Goal: Obtain resource: Download file/media

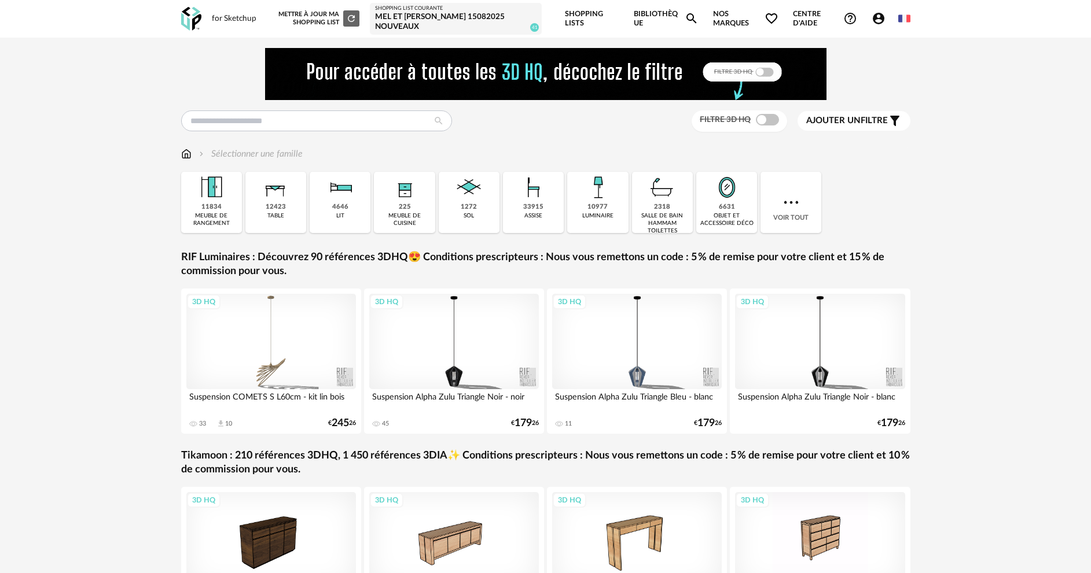
click at [328, 118] on input "text" at bounding box center [316, 121] width 271 height 21
type input "*****"
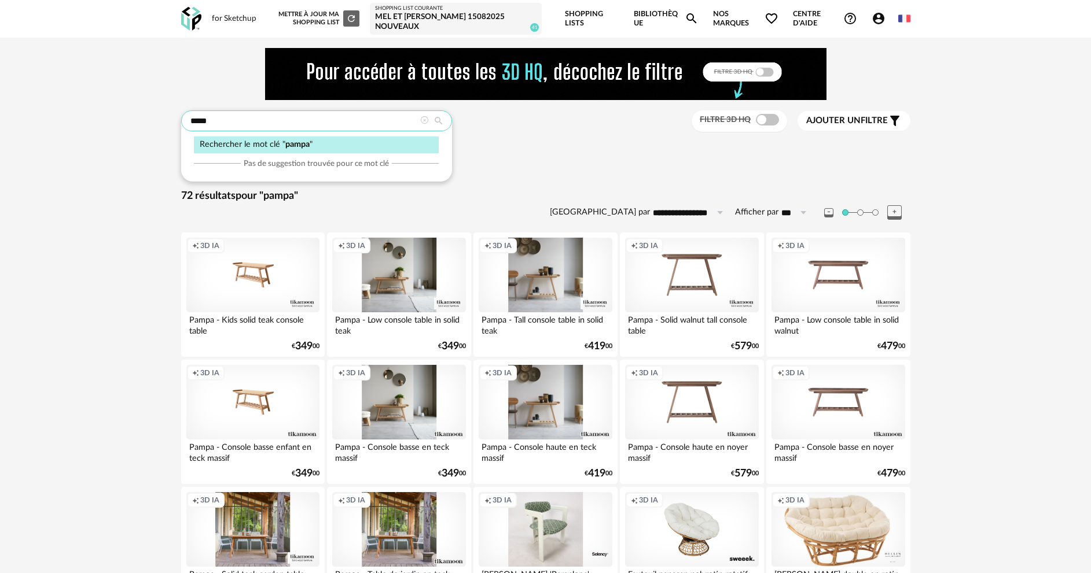
drag, startPoint x: 222, startPoint y: 122, endPoint x: 178, endPoint y: 119, distance: 44.6
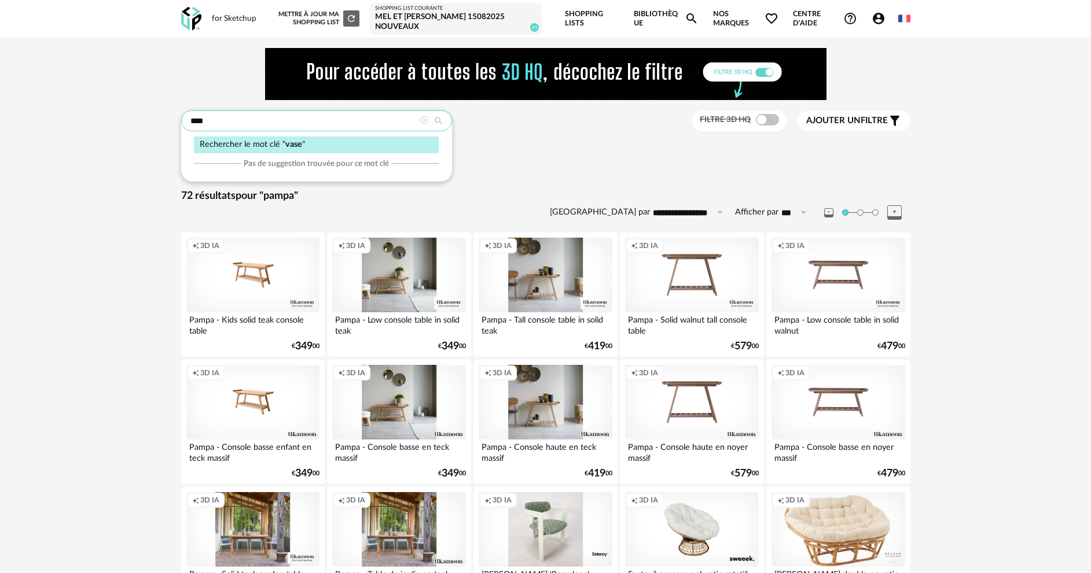
type input "****"
type input "**********"
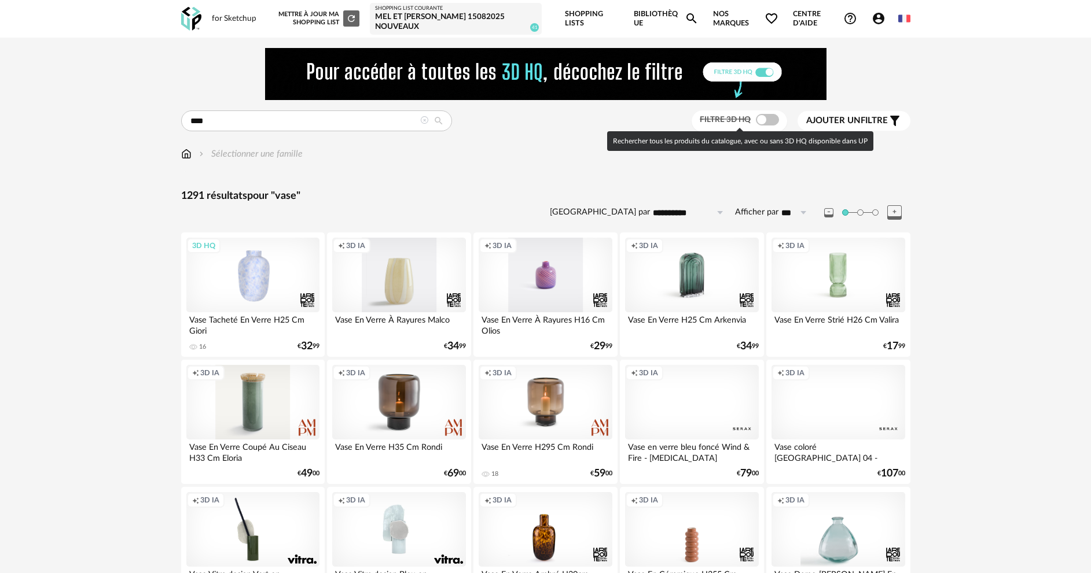
click at [767, 119] on span at bounding box center [767, 120] width 23 height 12
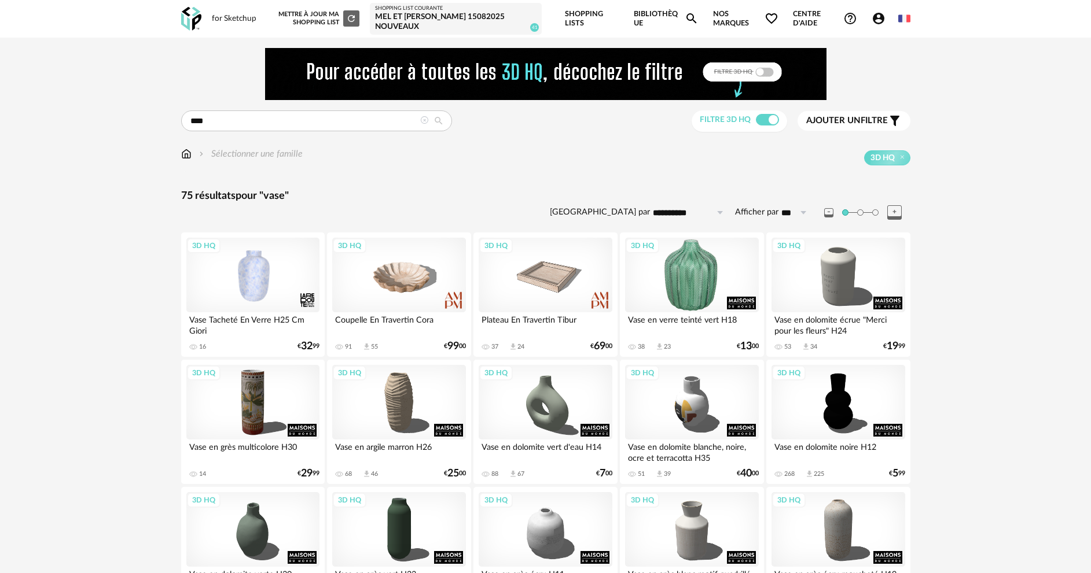
click at [693, 266] on div "3D HQ" at bounding box center [691, 275] width 133 height 75
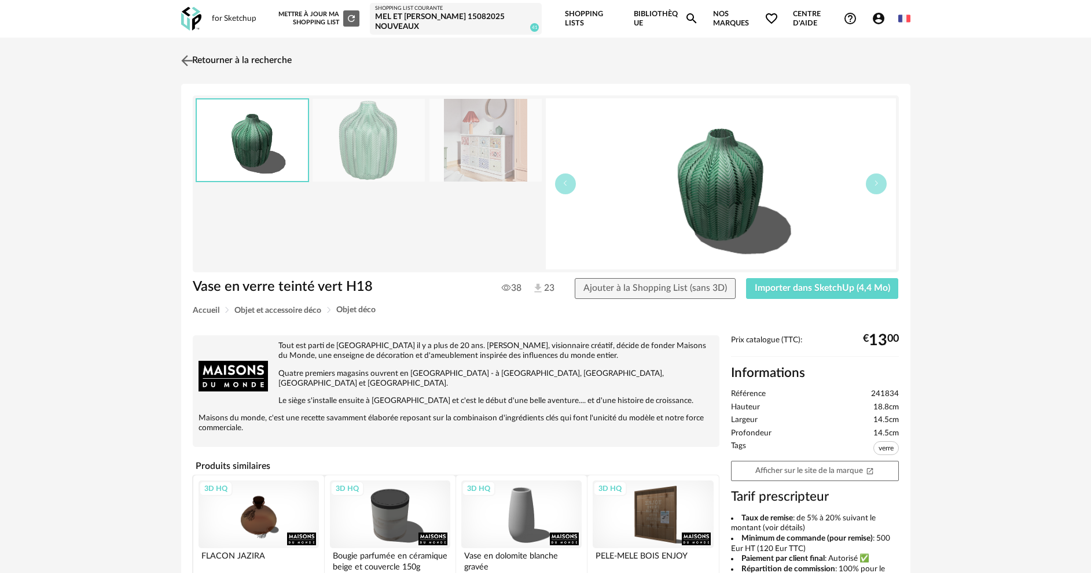
click at [223, 61] on link "Retourner à la recherche" at bounding box center [234, 60] width 113 height 25
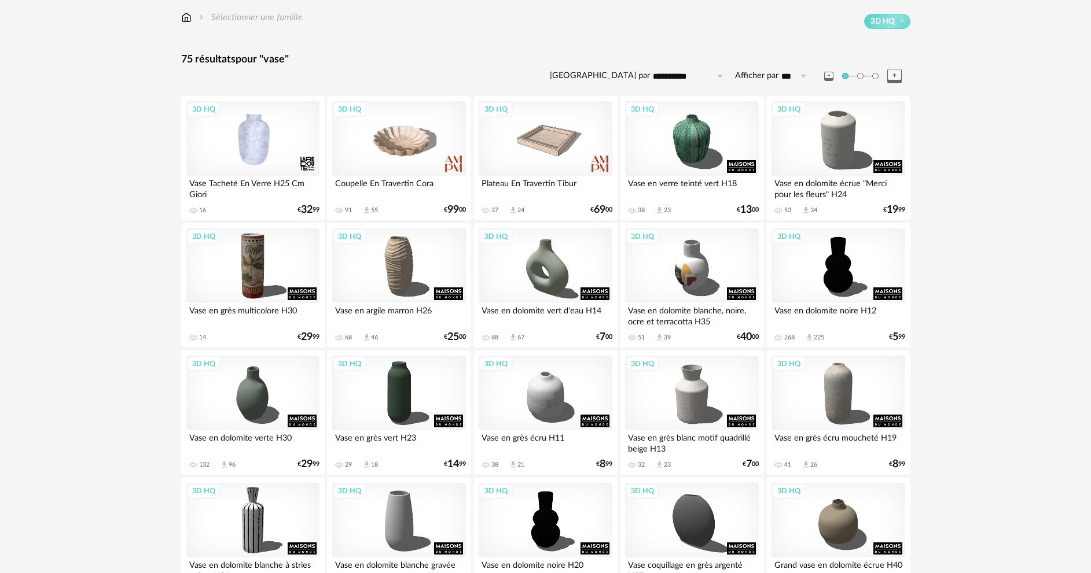
scroll to position [174, 0]
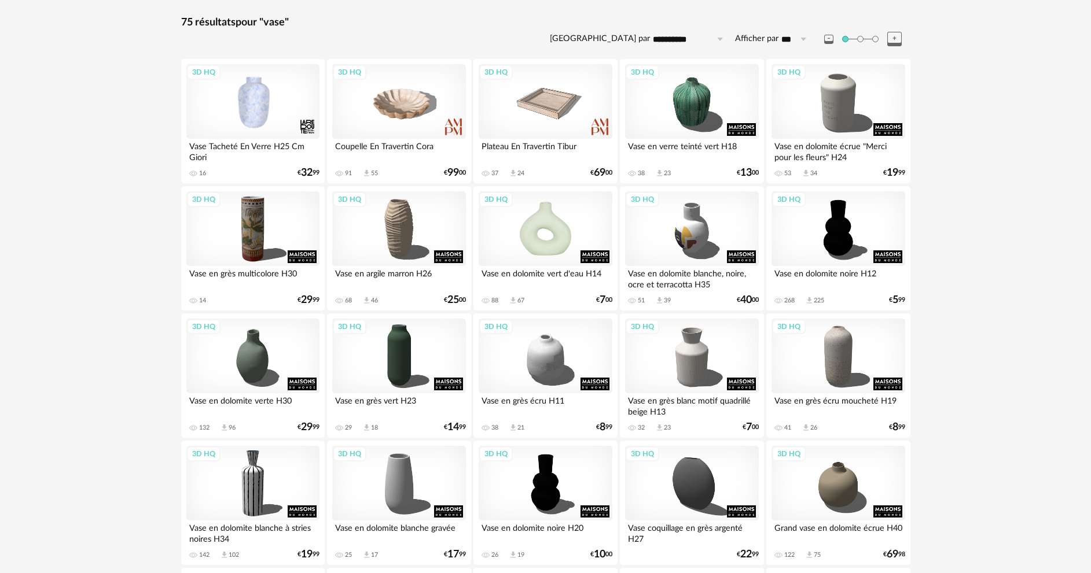
click at [545, 229] on div "3D HQ" at bounding box center [545, 229] width 133 height 75
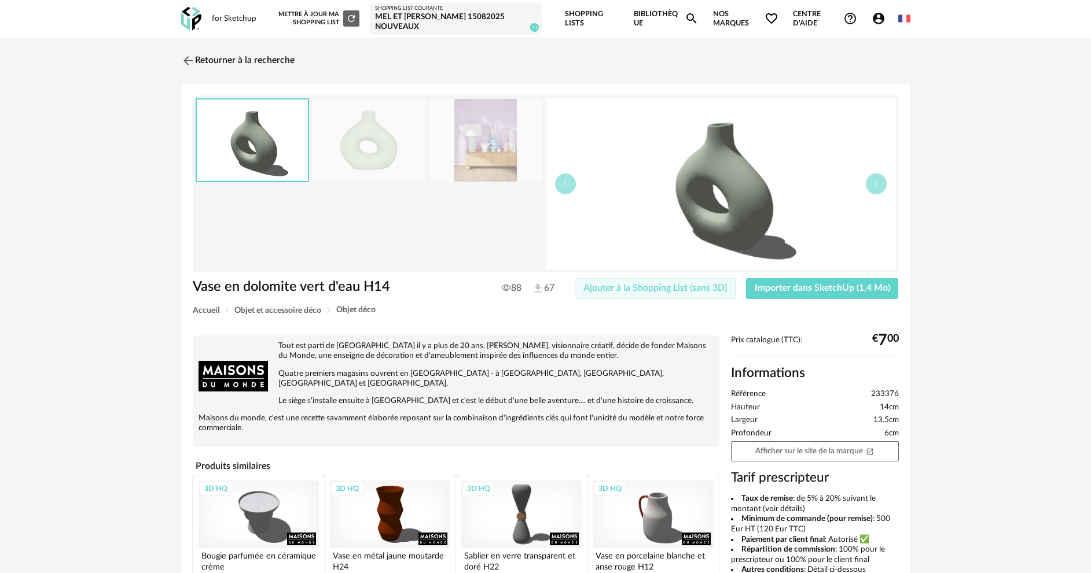
click at [685, 291] on span "Ajouter à la Shopping List (sans 3D)" at bounding box center [655, 288] width 144 height 9
click at [792, 285] on span "Importer dans SketchUp (1,4 Mo)" at bounding box center [822, 288] width 135 height 9
click at [222, 57] on link "Retourner à la recherche" at bounding box center [234, 60] width 113 height 25
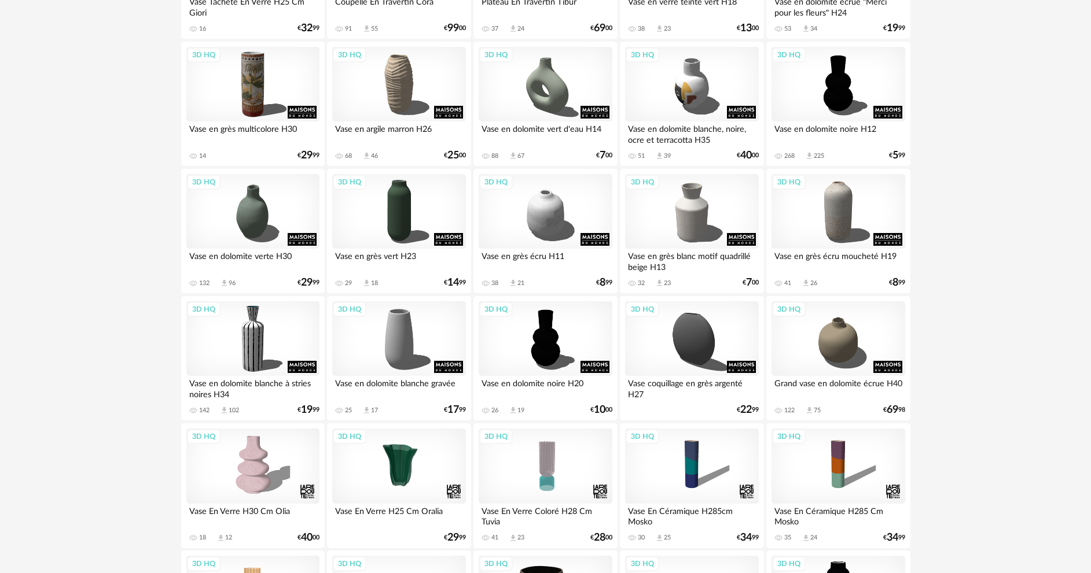
scroll to position [347, 0]
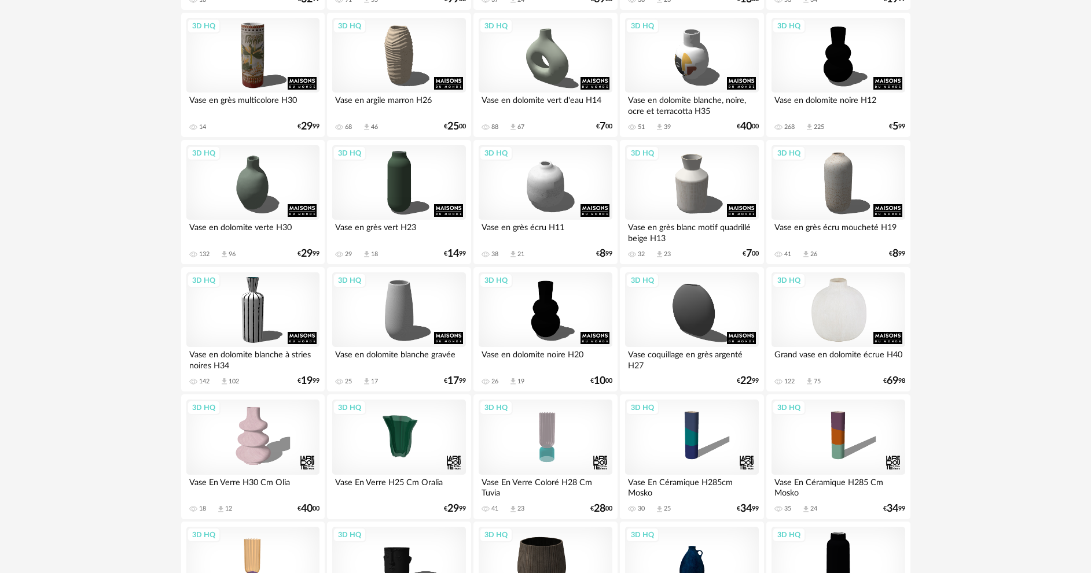
click at [850, 327] on div "3D HQ" at bounding box center [837, 310] width 133 height 75
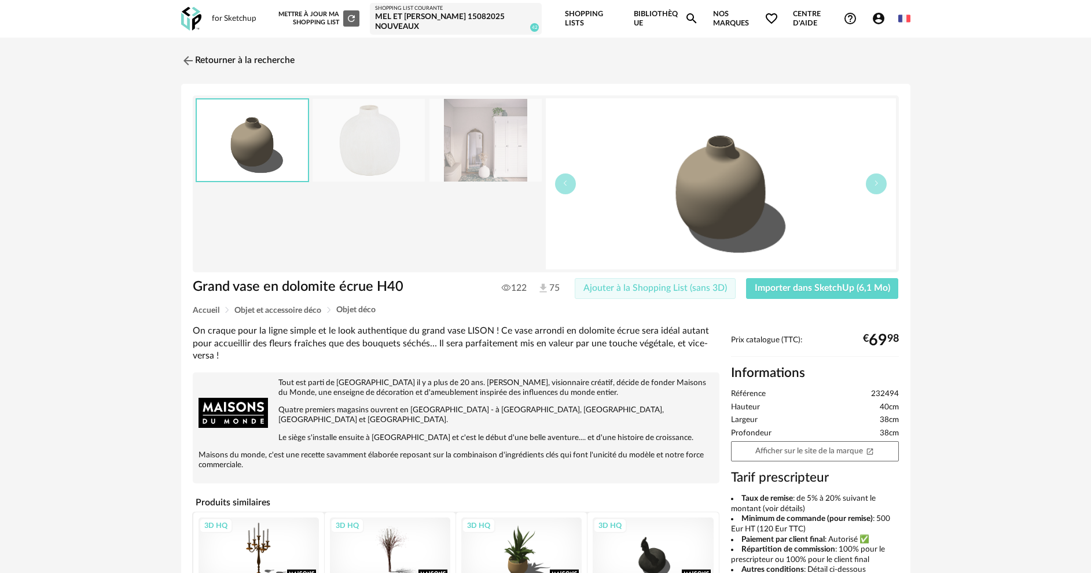
click at [678, 286] on span "Ajouter à la Shopping List (sans 3D)" at bounding box center [655, 288] width 144 height 9
click at [791, 287] on span "Importer dans SketchUp (6,1 Mo)" at bounding box center [822, 288] width 135 height 9
click at [253, 56] on link "Retourner à la recherche" at bounding box center [234, 60] width 113 height 25
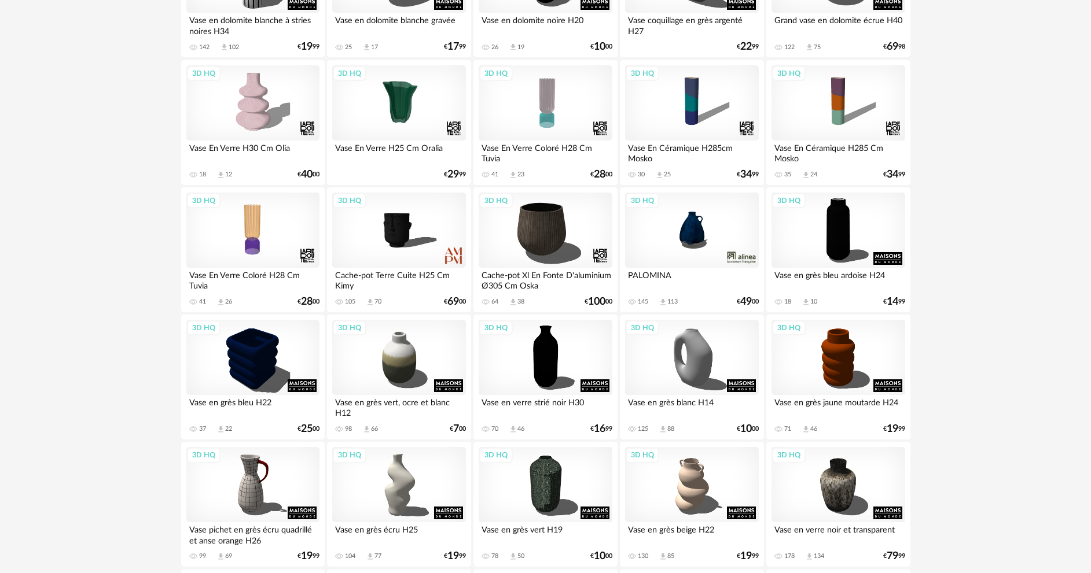
scroll to position [752, 0]
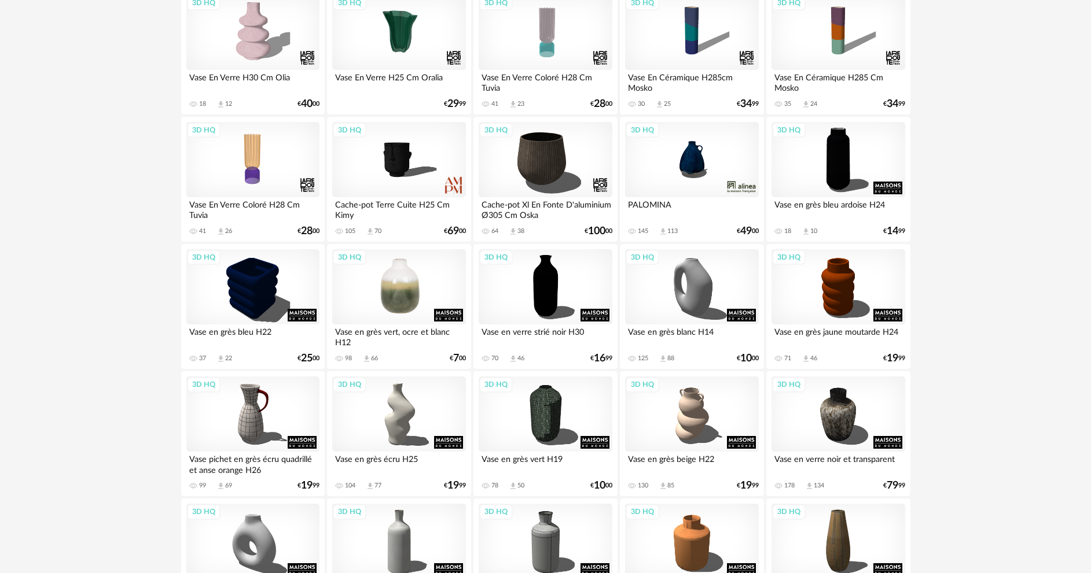
click at [387, 290] on div "3D HQ" at bounding box center [398, 286] width 133 height 75
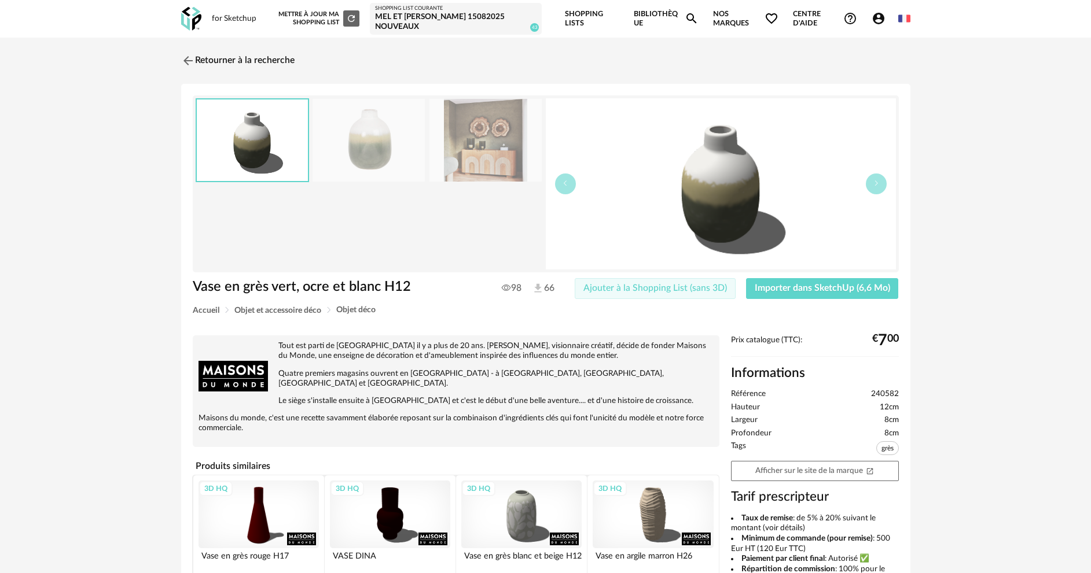
click at [612, 291] on span "Ajouter à la Shopping List (sans 3D)" at bounding box center [655, 288] width 144 height 9
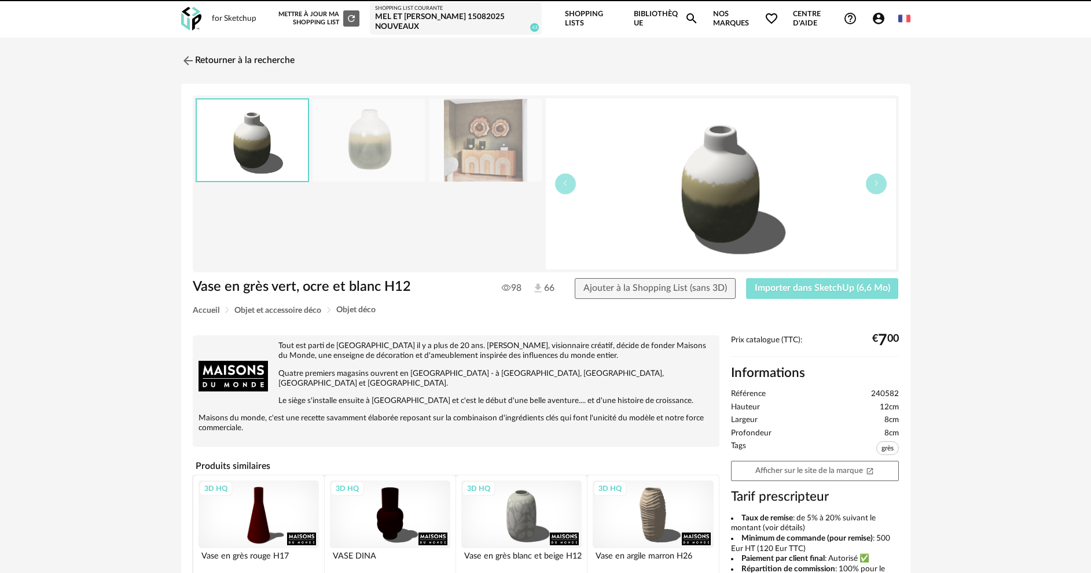
click at [777, 285] on span "Importer dans SketchUp (6,6 Mo)" at bounding box center [822, 288] width 135 height 9
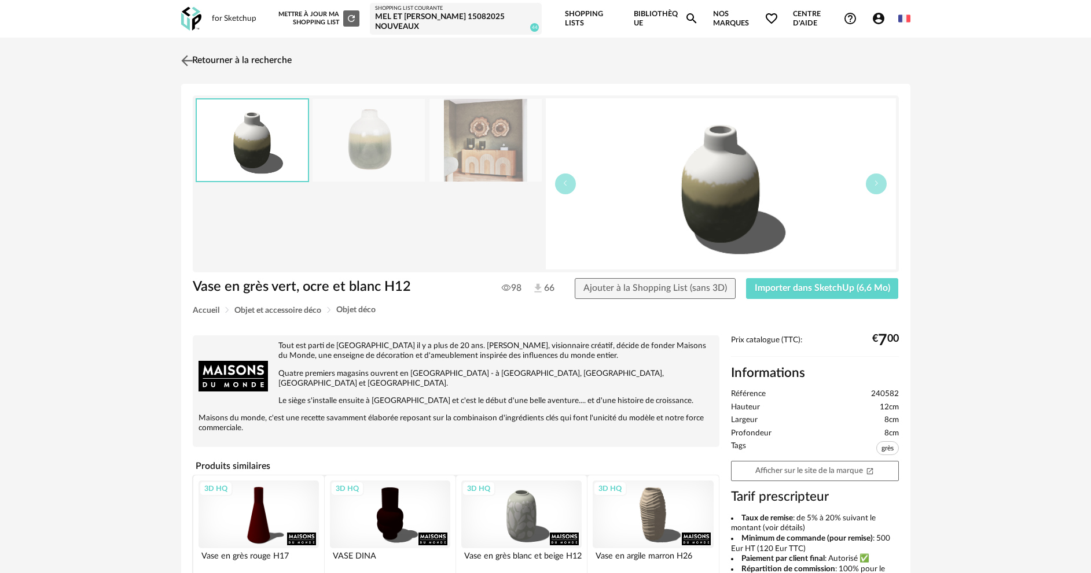
click at [212, 56] on link "Retourner à la recherche" at bounding box center [234, 60] width 113 height 25
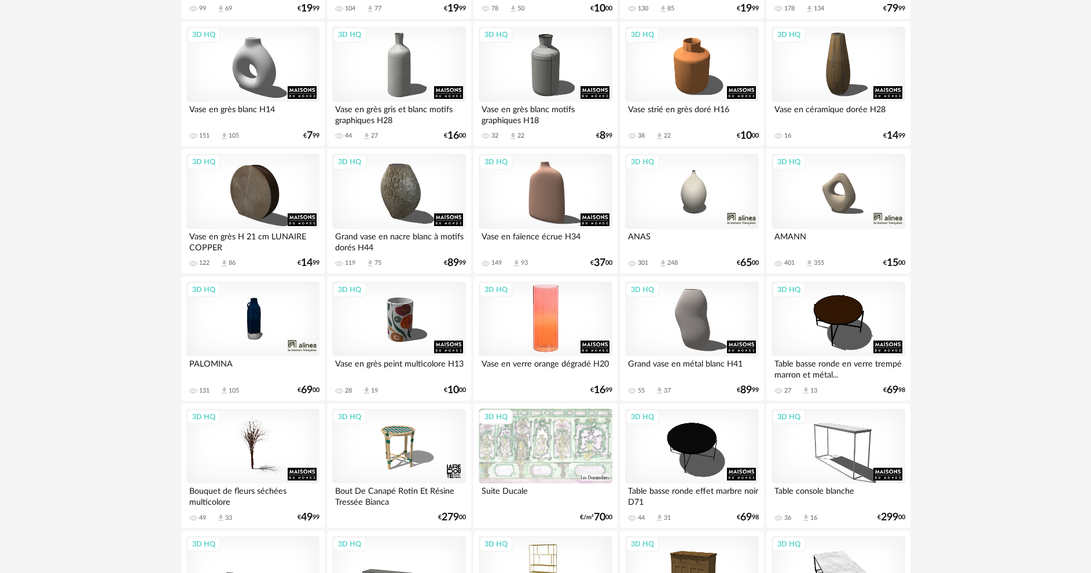
scroll to position [1211, 0]
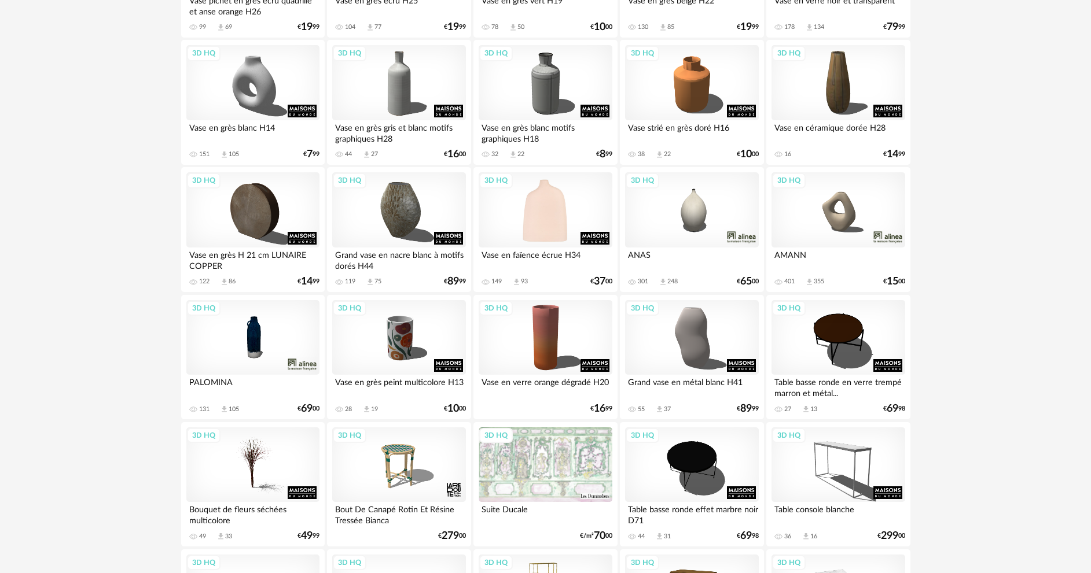
click at [551, 216] on div "3D HQ" at bounding box center [545, 209] width 133 height 75
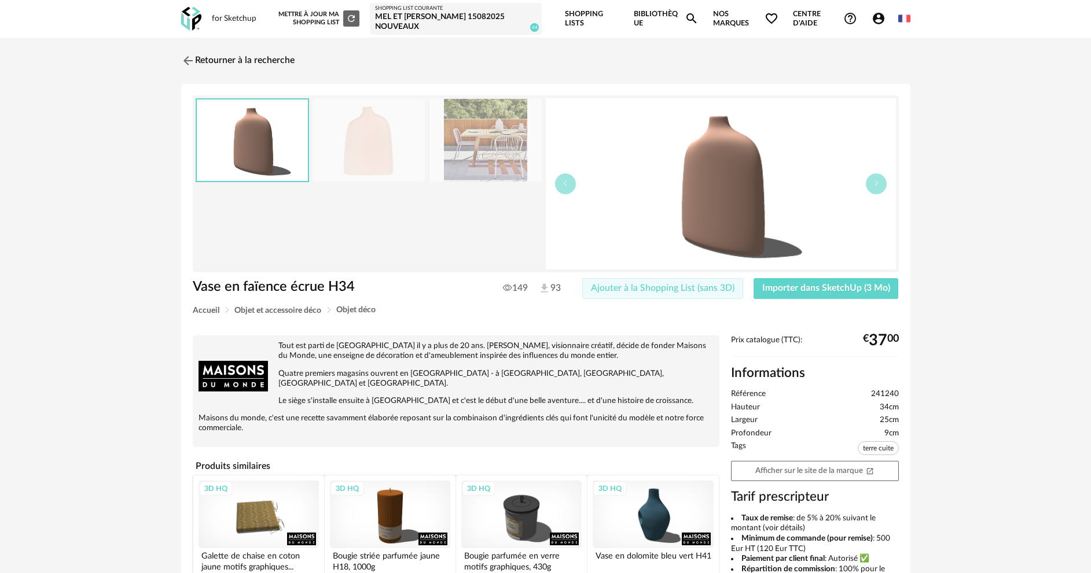
click at [634, 284] on span "Ajouter à la Shopping List (sans 3D)" at bounding box center [663, 288] width 144 height 9
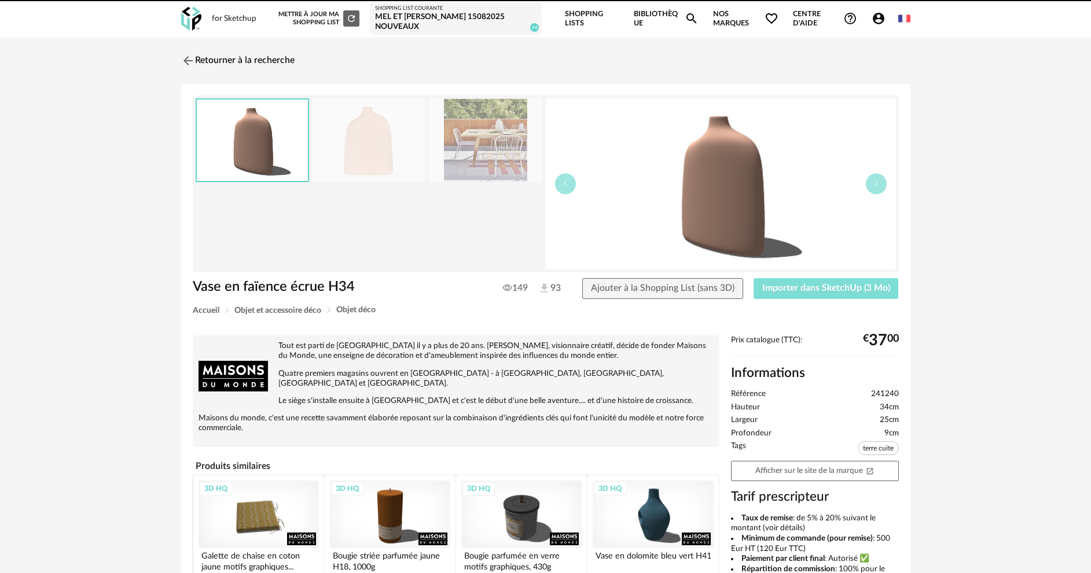
click at [791, 285] on span "Importer dans SketchUp (3 Mo)" at bounding box center [826, 288] width 128 height 9
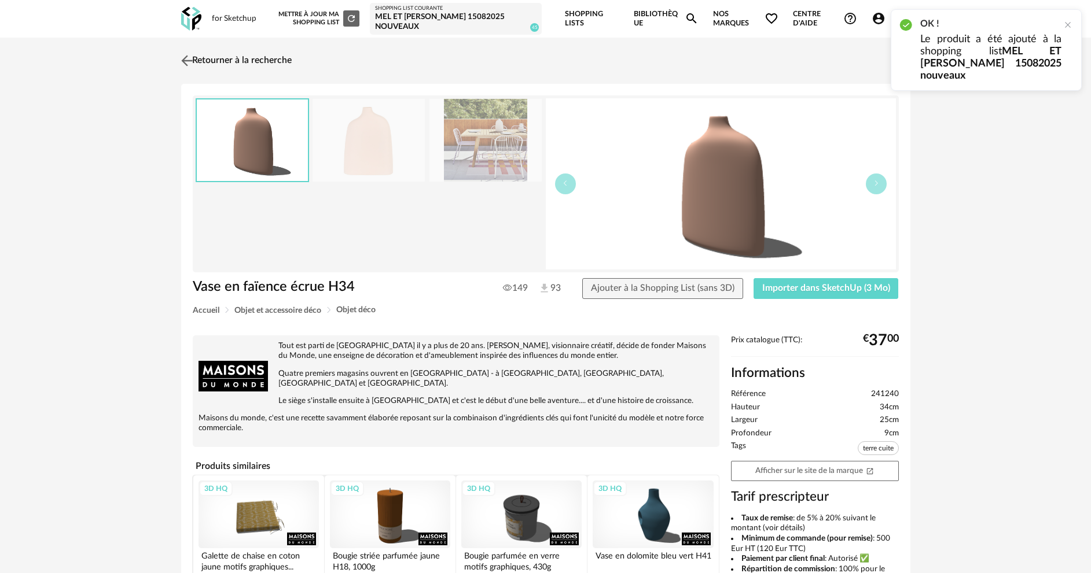
click at [211, 57] on link "Retourner à la recherche" at bounding box center [234, 60] width 113 height 25
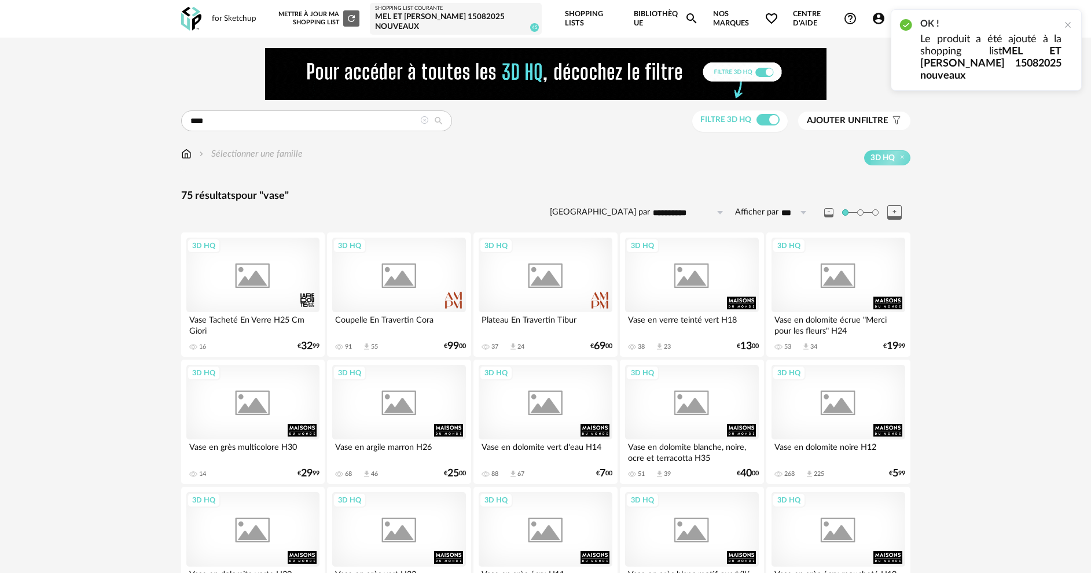
scroll to position [1211, 0]
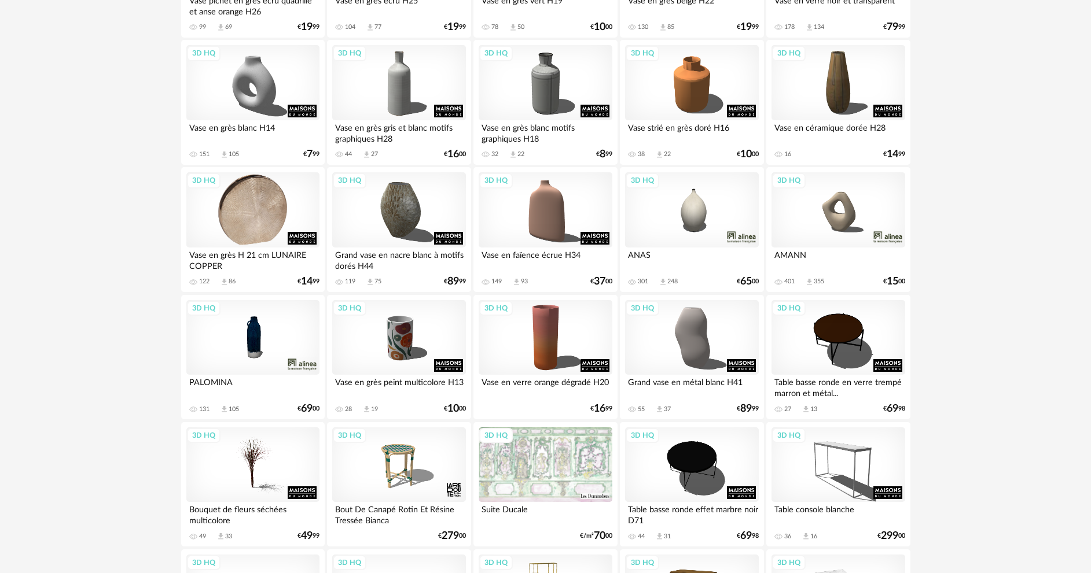
click at [245, 214] on div "3D HQ" at bounding box center [252, 209] width 133 height 75
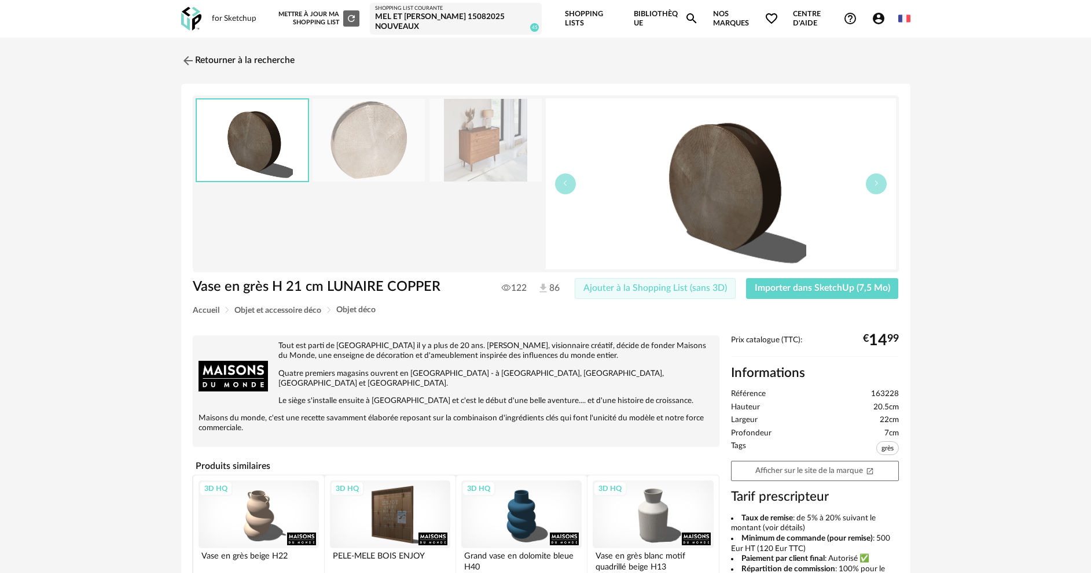
click at [675, 289] on span "Ajouter à la Shopping List (sans 3D)" at bounding box center [655, 288] width 144 height 9
click at [765, 289] on span "Importer dans SketchUp (7,5 Mo)" at bounding box center [822, 288] width 135 height 9
click at [255, 60] on link "Retourner à la recherche" at bounding box center [234, 60] width 113 height 25
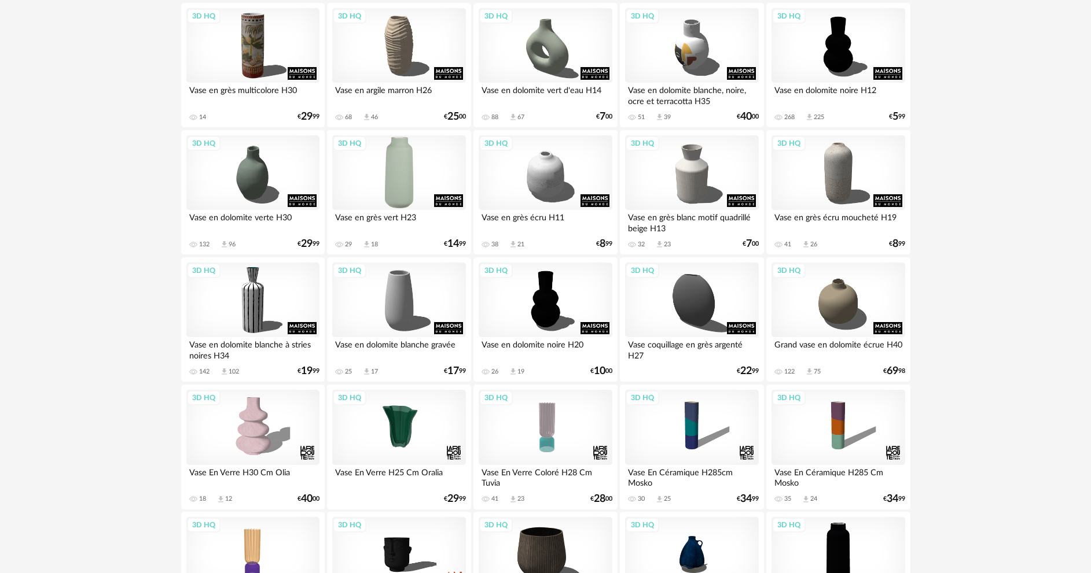
scroll to position [343, 0]
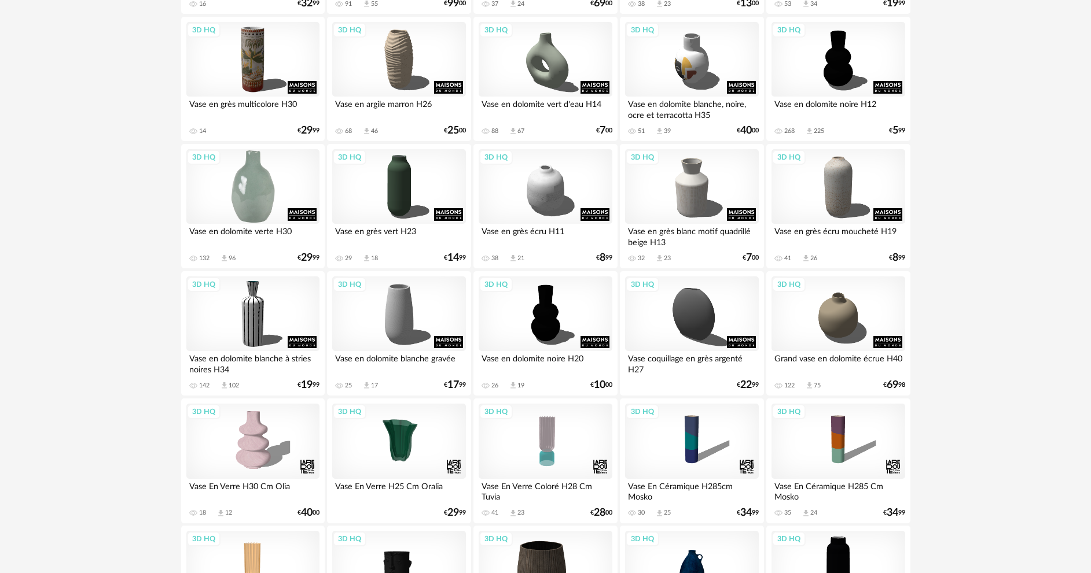
click at [278, 191] on div "3D HQ" at bounding box center [252, 186] width 133 height 75
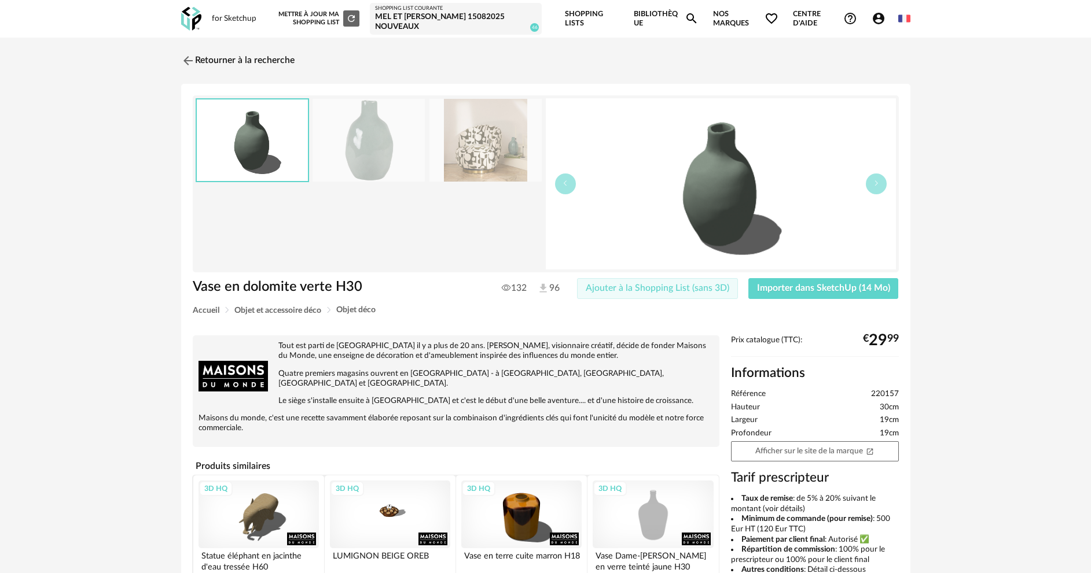
click at [684, 284] on span "Ajouter à la Shopping List (sans 3D)" at bounding box center [658, 288] width 144 height 9
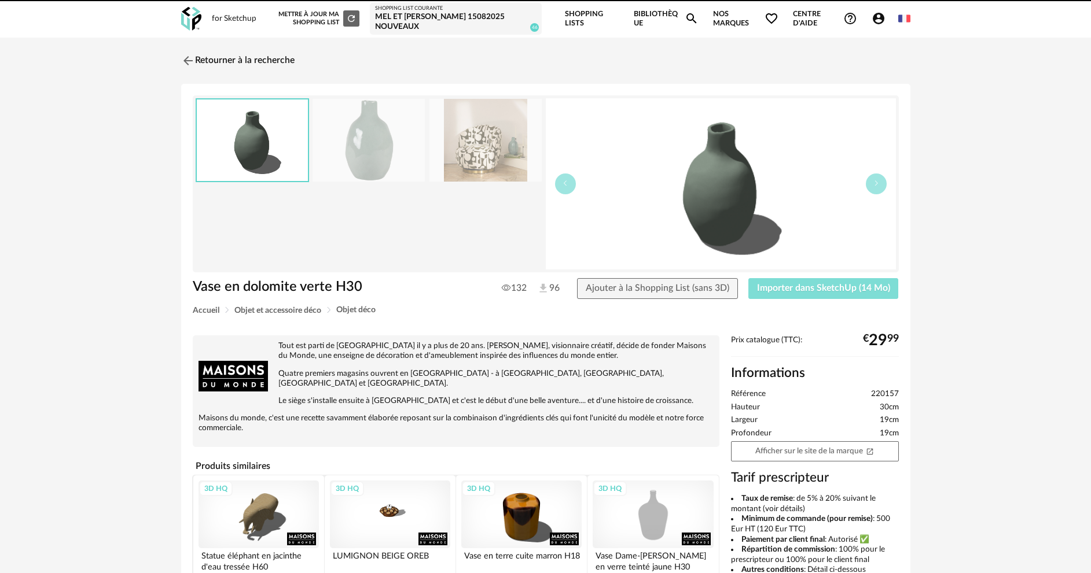
click at [778, 284] on span "Importer dans SketchUp (14 Mo)" at bounding box center [823, 288] width 133 height 9
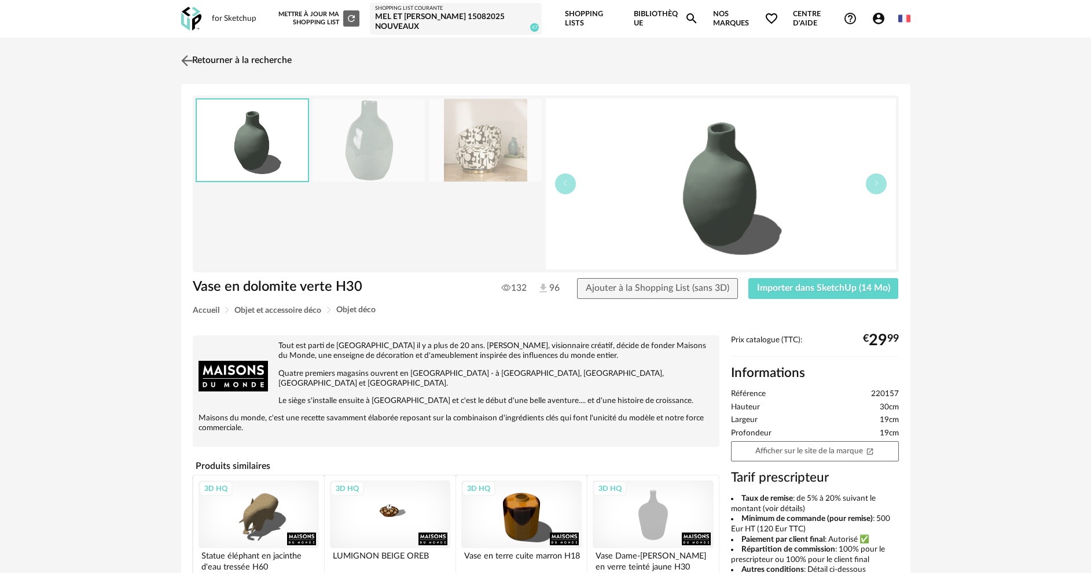
click at [225, 61] on link "Retourner à la recherche" at bounding box center [234, 60] width 113 height 25
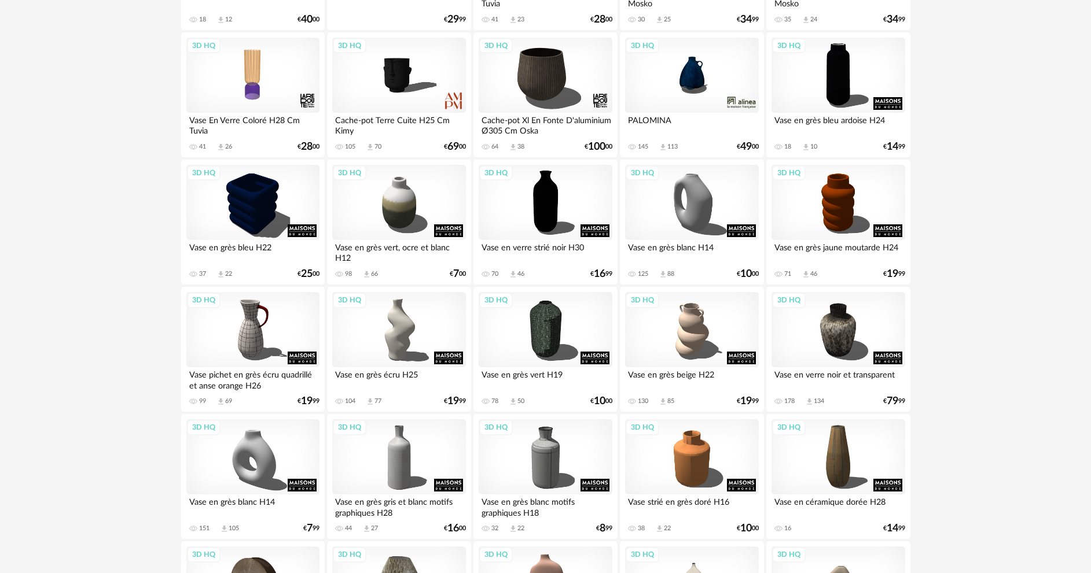
scroll to position [864, 0]
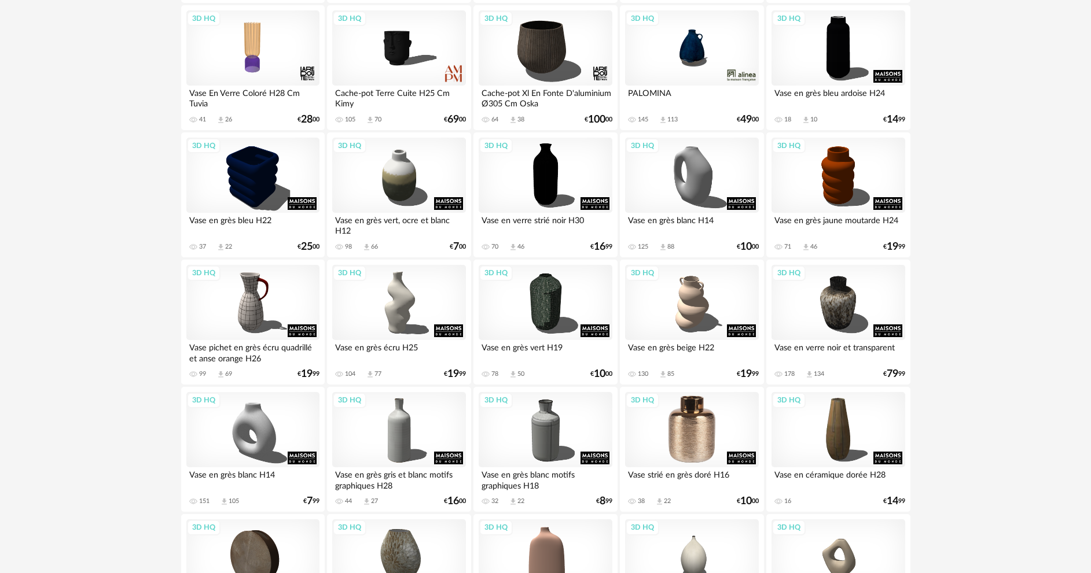
click at [692, 436] on div "3D HQ" at bounding box center [691, 429] width 133 height 75
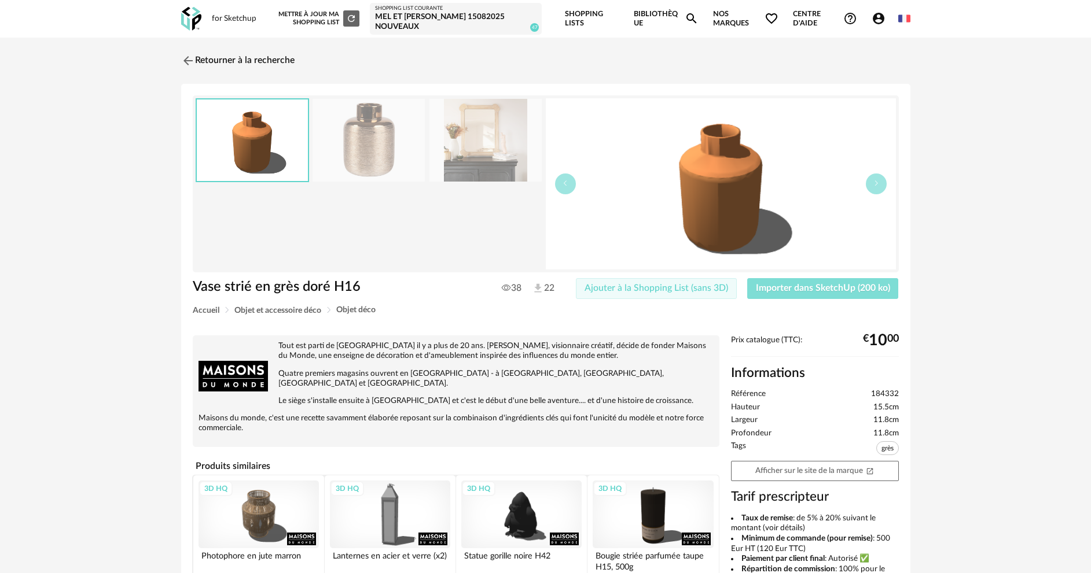
drag, startPoint x: 638, startPoint y: 296, endPoint x: 801, endPoint y: 282, distance: 163.7
click at [639, 296] on button "Ajouter à la Shopping List (sans 3D)" at bounding box center [656, 288] width 161 height 21
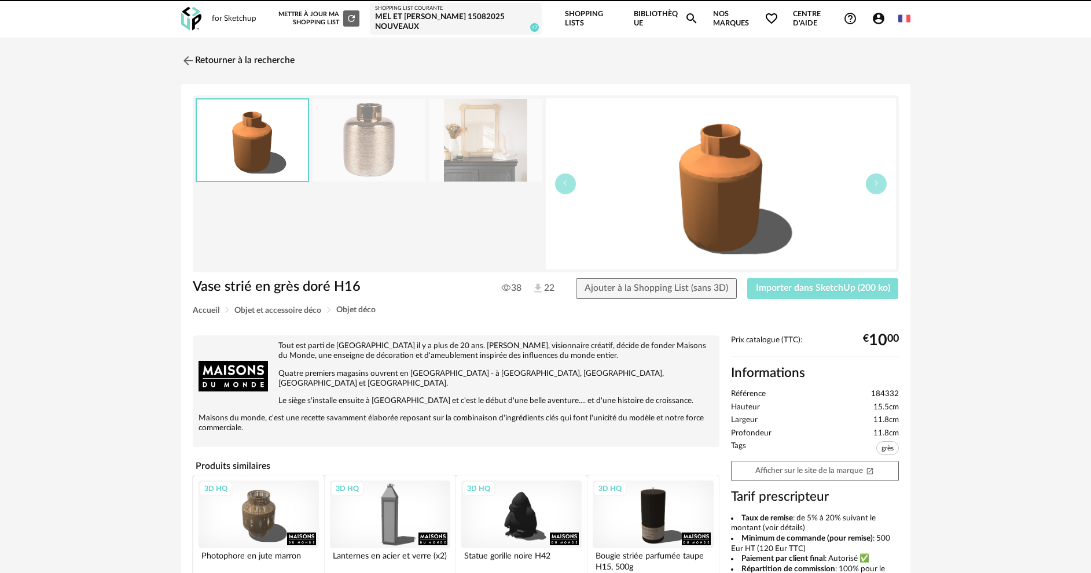
click at [825, 282] on button "Importer dans SketchUp (200 ko)" at bounding box center [823, 288] width 152 height 21
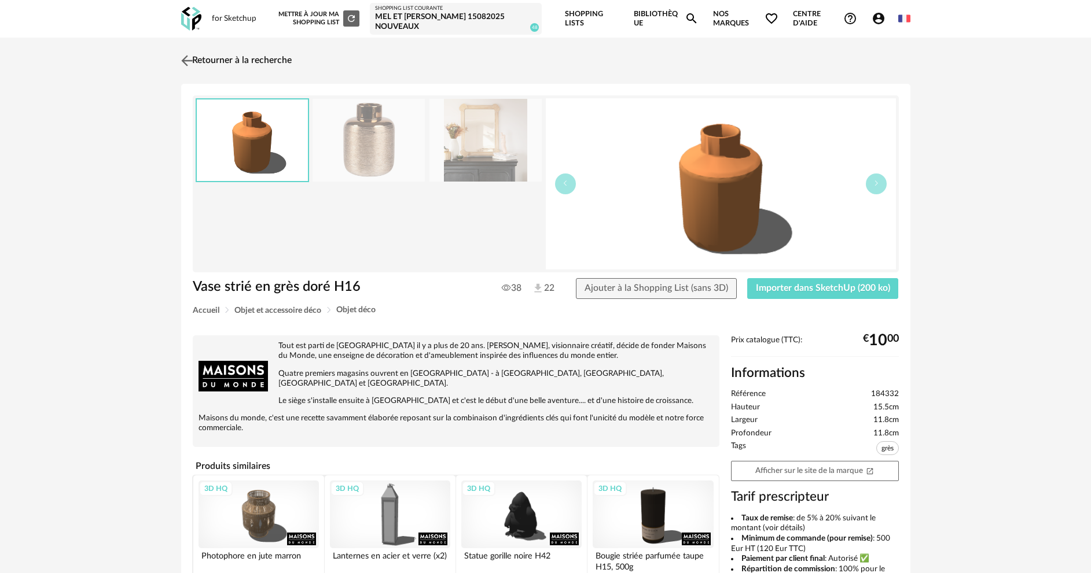
click at [220, 68] on link "Retourner à la recherche" at bounding box center [234, 60] width 113 height 25
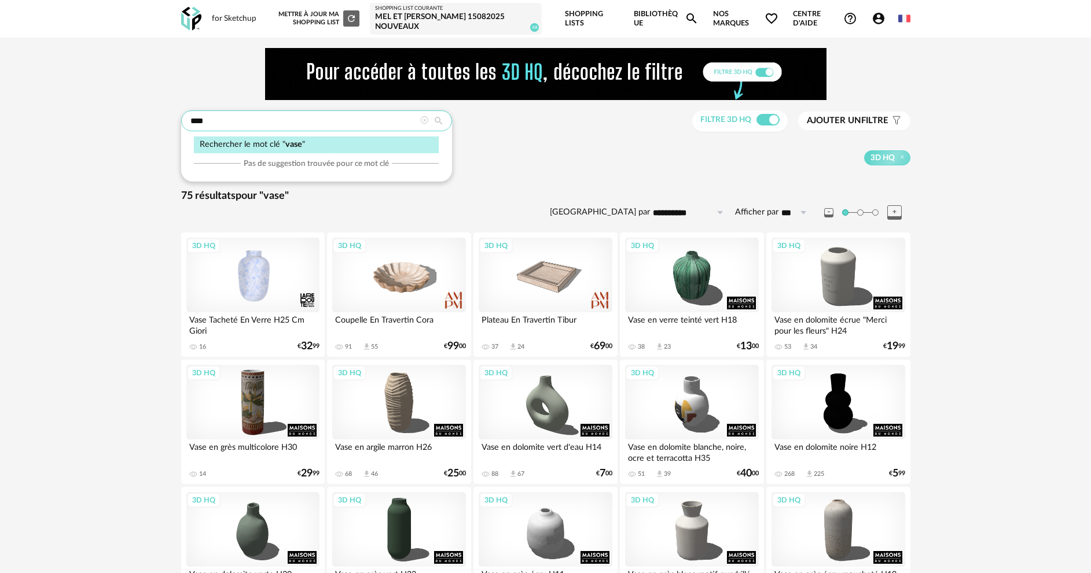
drag, startPoint x: 215, startPoint y: 119, endPoint x: 176, endPoint y: 120, distance: 38.2
type input "******"
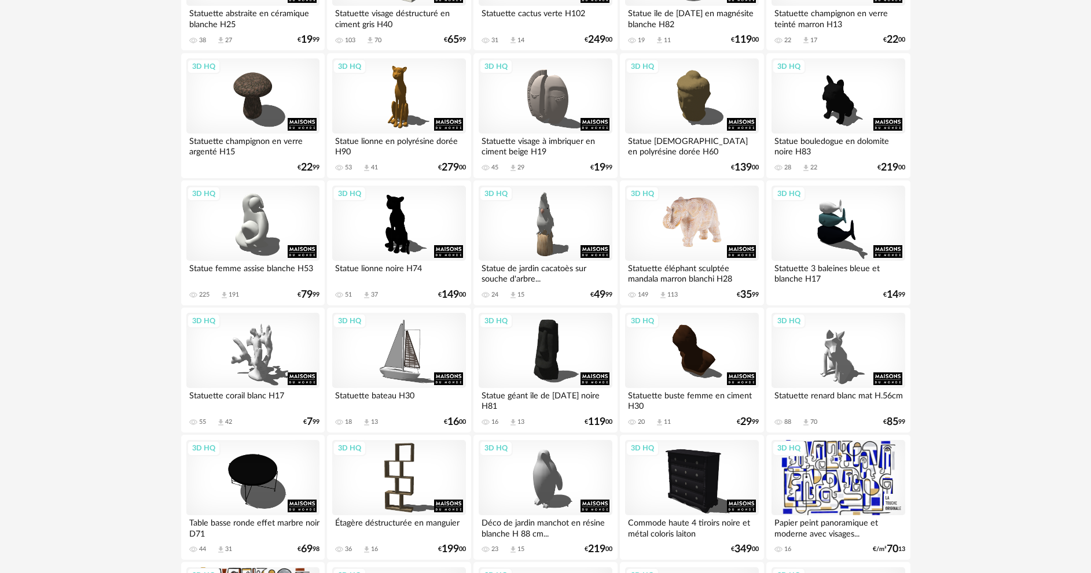
scroll to position [678, 0]
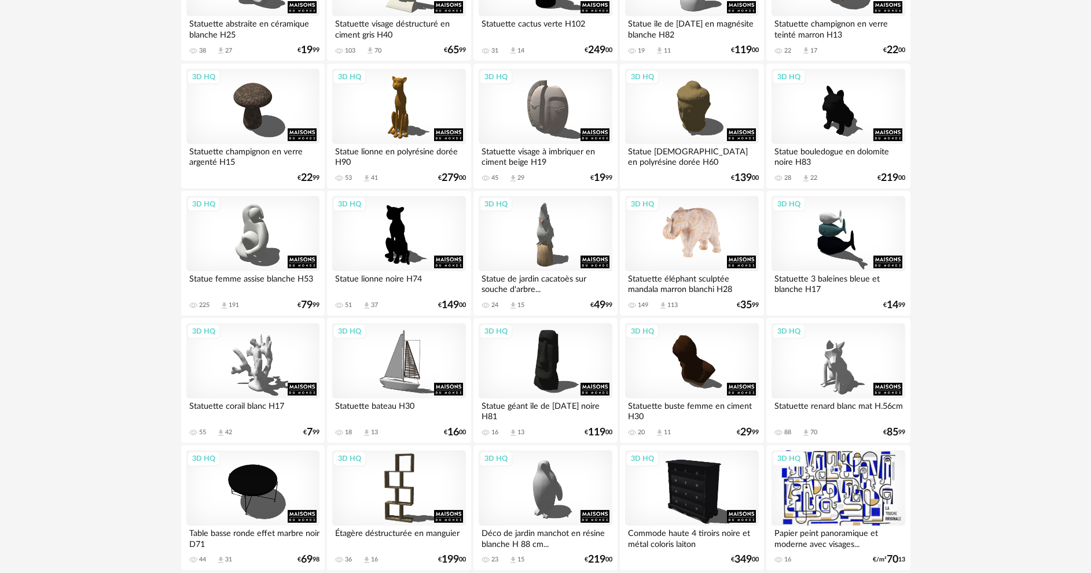
click at [708, 232] on div "3D HQ" at bounding box center [691, 233] width 133 height 75
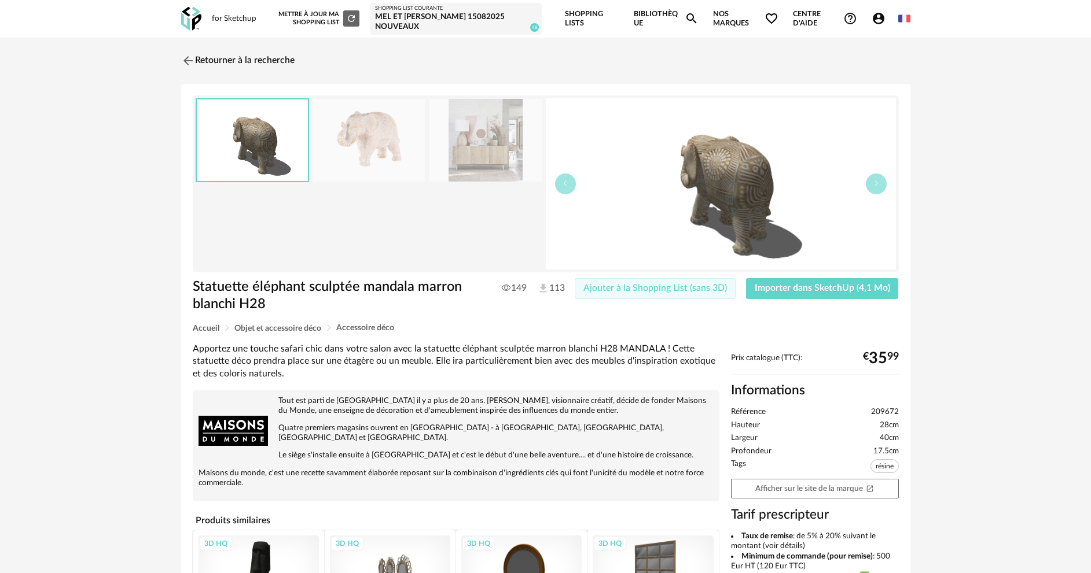
click at [665, 291] on span "Ajouter à la Shopping List (sans 3D)" at bounding box center [655, 288] width 144 height 9
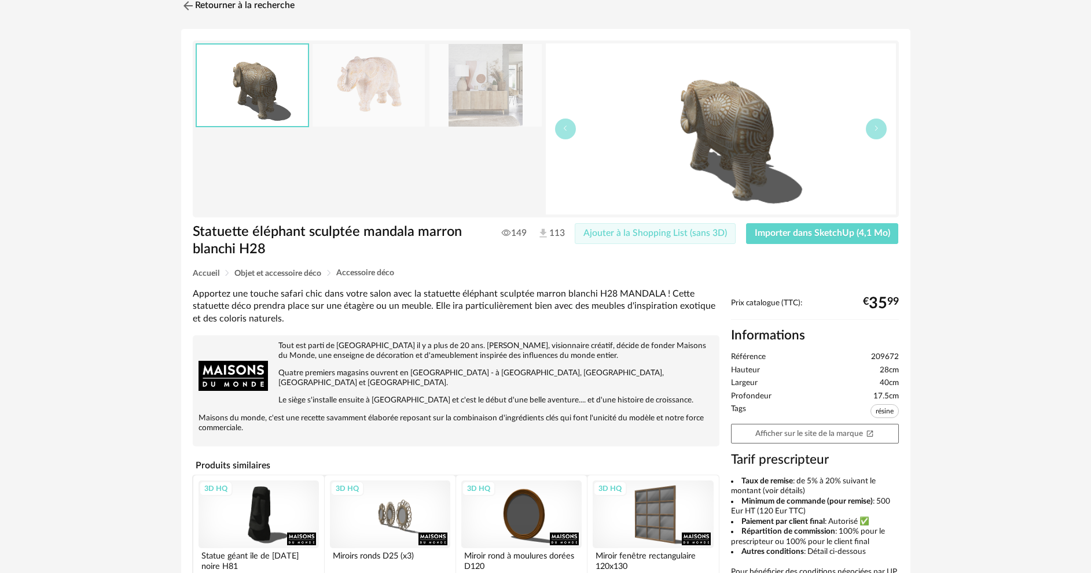
scroll to position [58, 0]
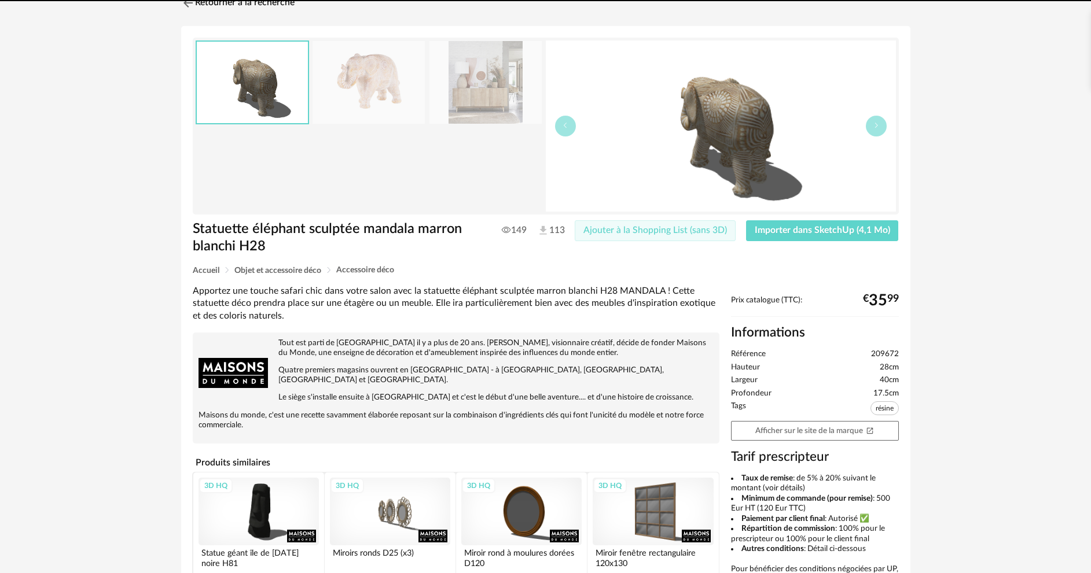
click at [645, 231] on span "Ajouter à la Shopping List (sans 3D)" at bounding box center [655, 230] width 144 height 9
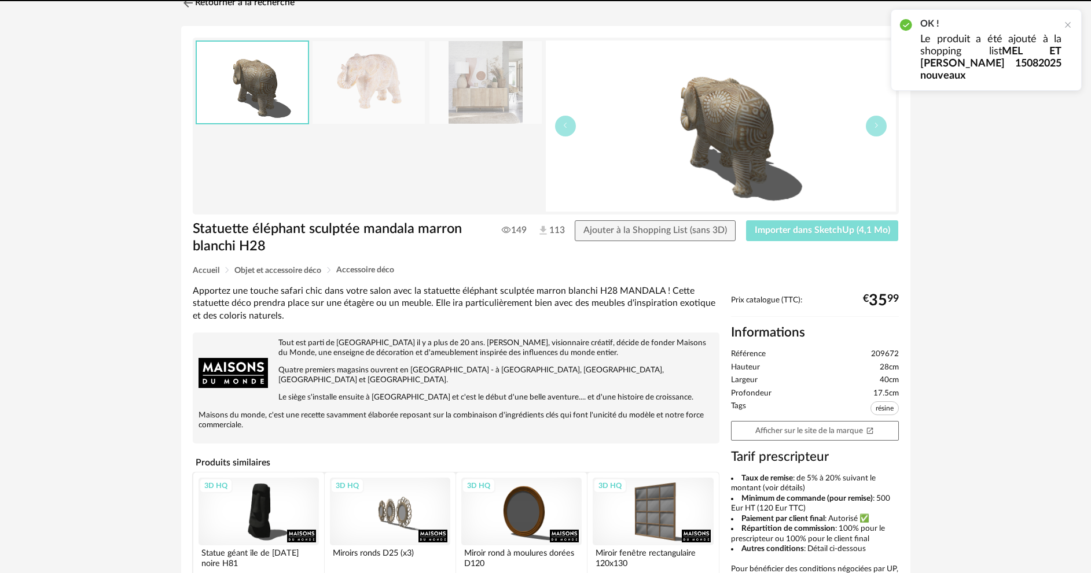
click at [793, 227] on span "Importer dans SketchUp (4,1 Mo)" at bounding box center [822, 230] width 135 height 9
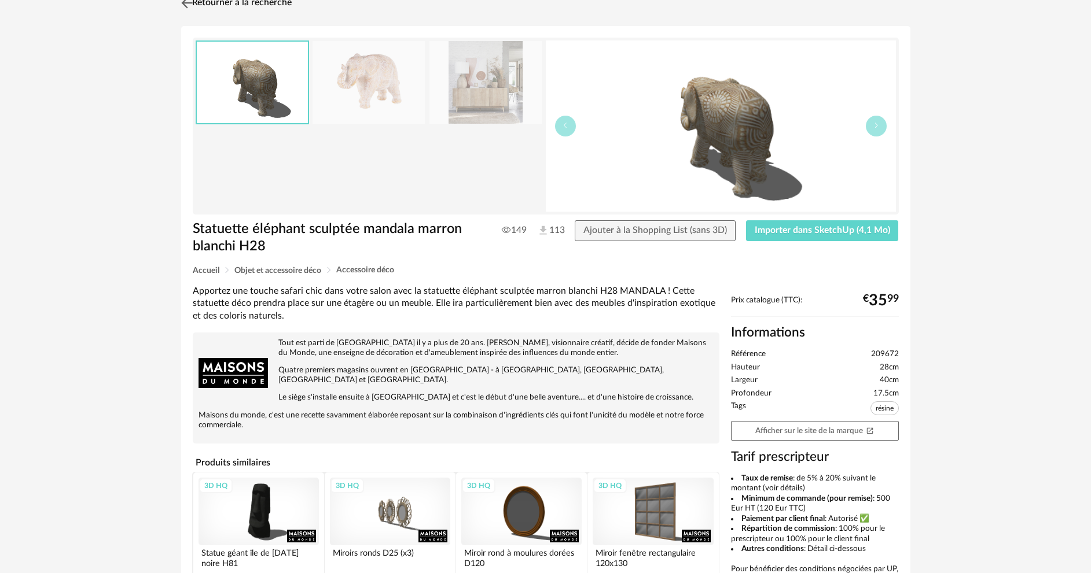
click at [270, 5] on link "Retourner à la recherche" at bounding box center [234, 2] width 113 height 25
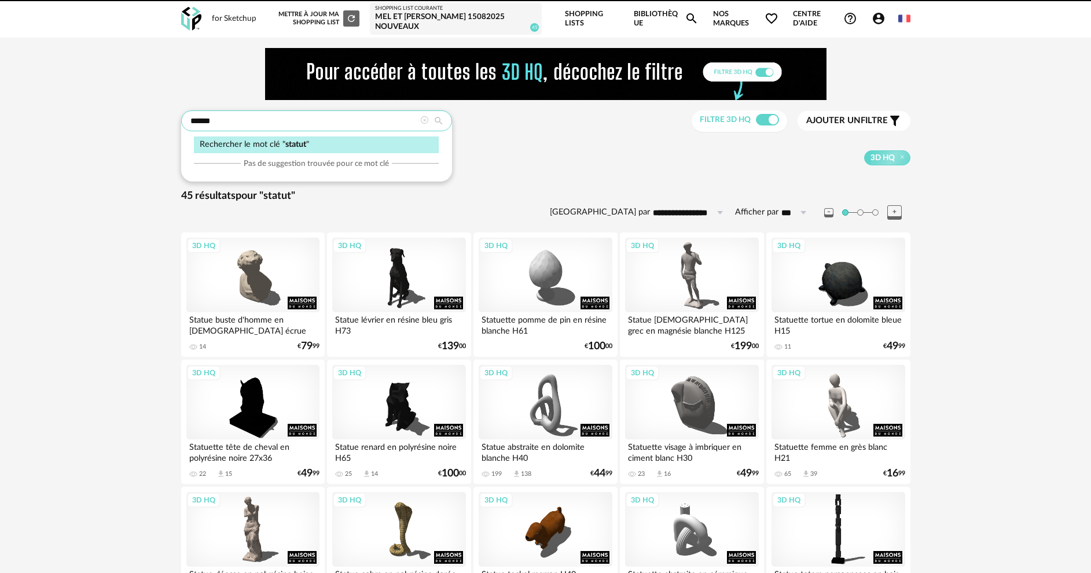
drag, startPoint x: 0, startPoint y: 0, endPoint x: 172, endPoint y: 106, distance: 202.2
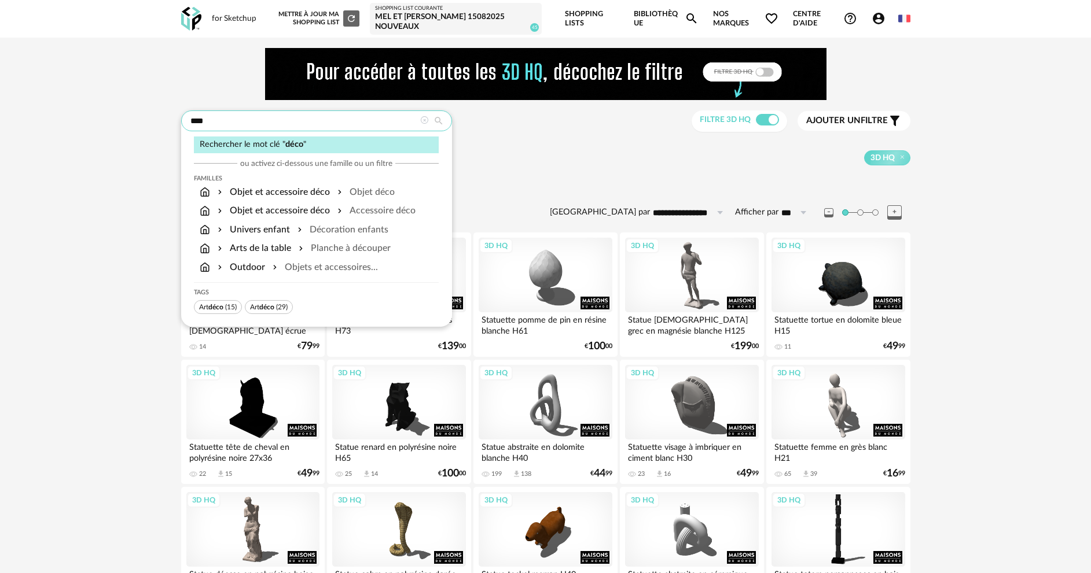
type input "****"
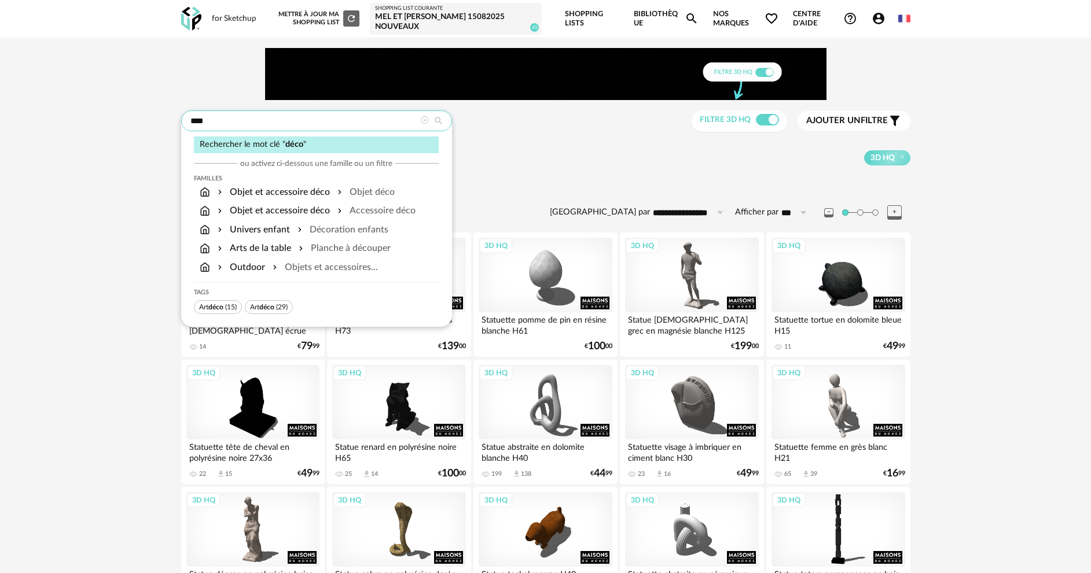
type input "**********"
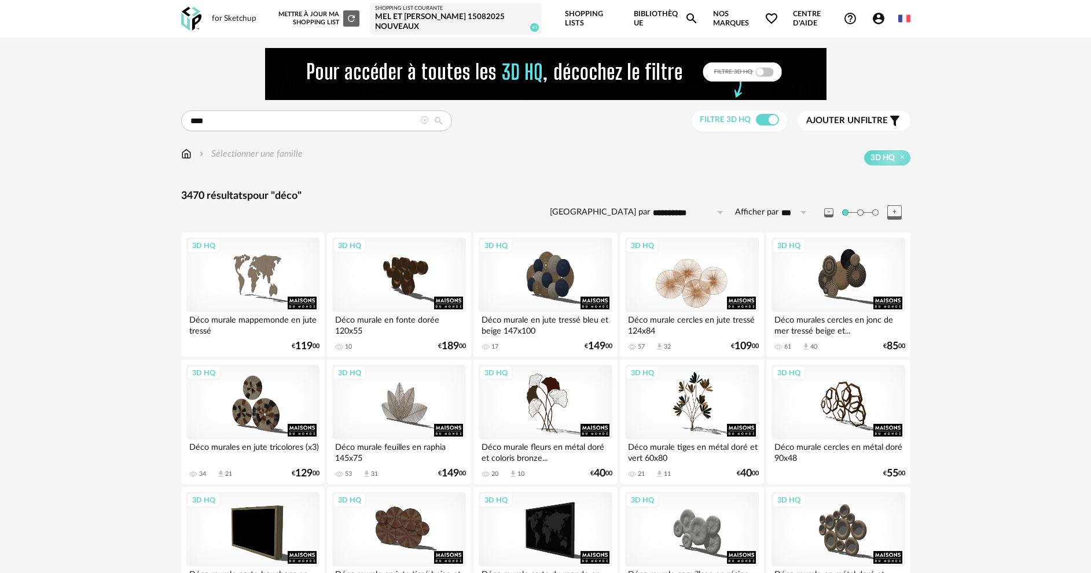
click at [706, 278] on div "3D HQ" at bounding box center [691, 275] width 133 height 75
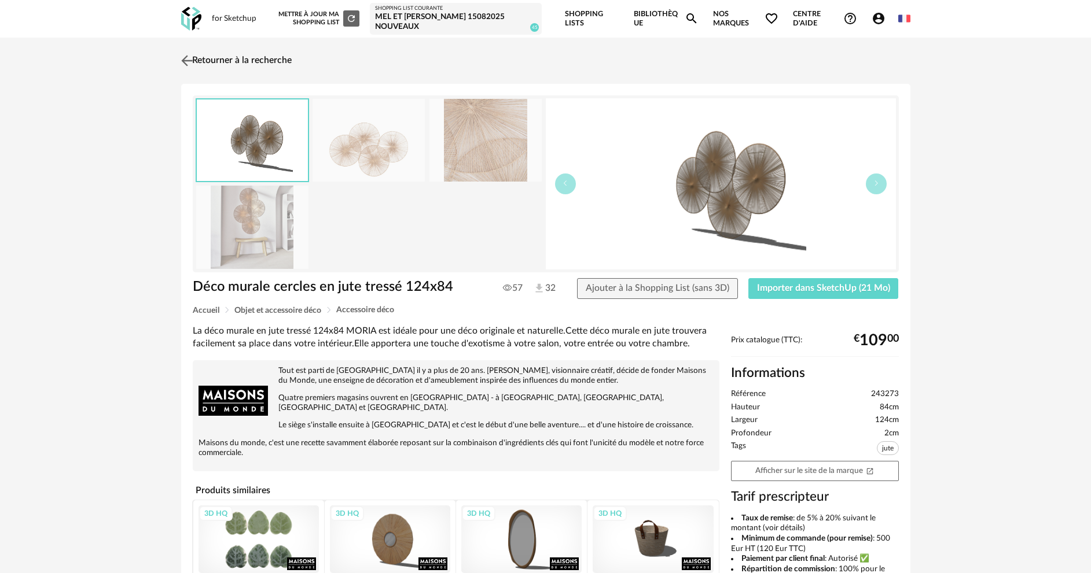
click at [217, 63] on link "Retourner à la recherche" at bounding box center [234, 60] width 113 height 25
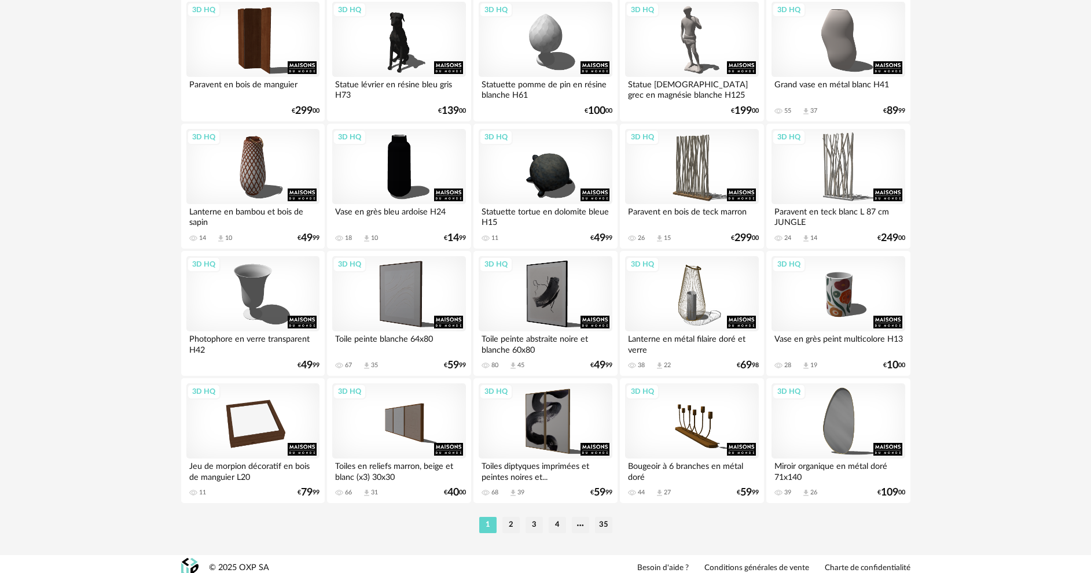
scroll to position [2282, 0]
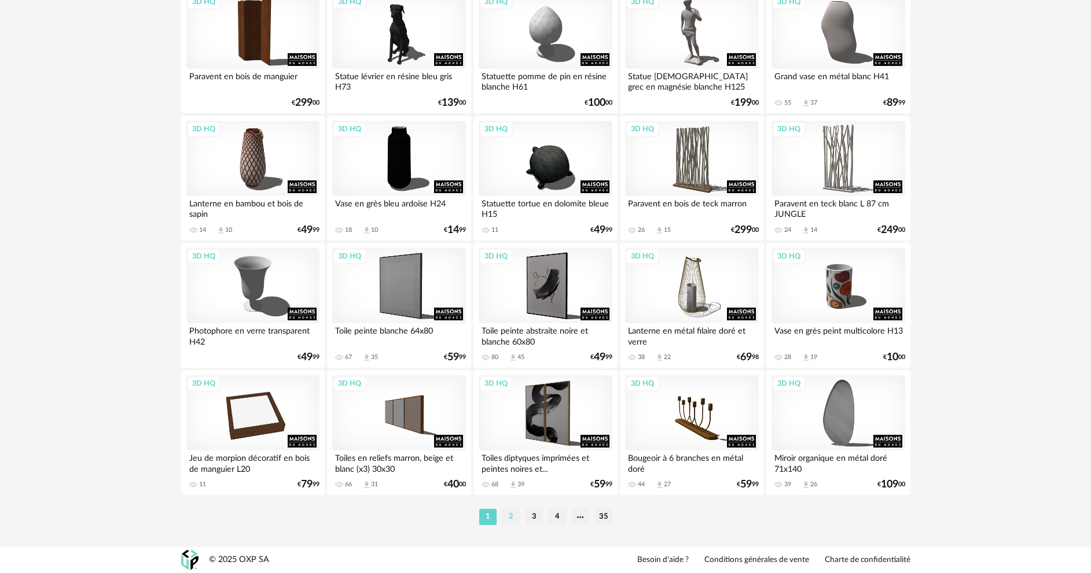
click at [510, 513] on li "2" at bounding box center [510, 517] width 17 height 16
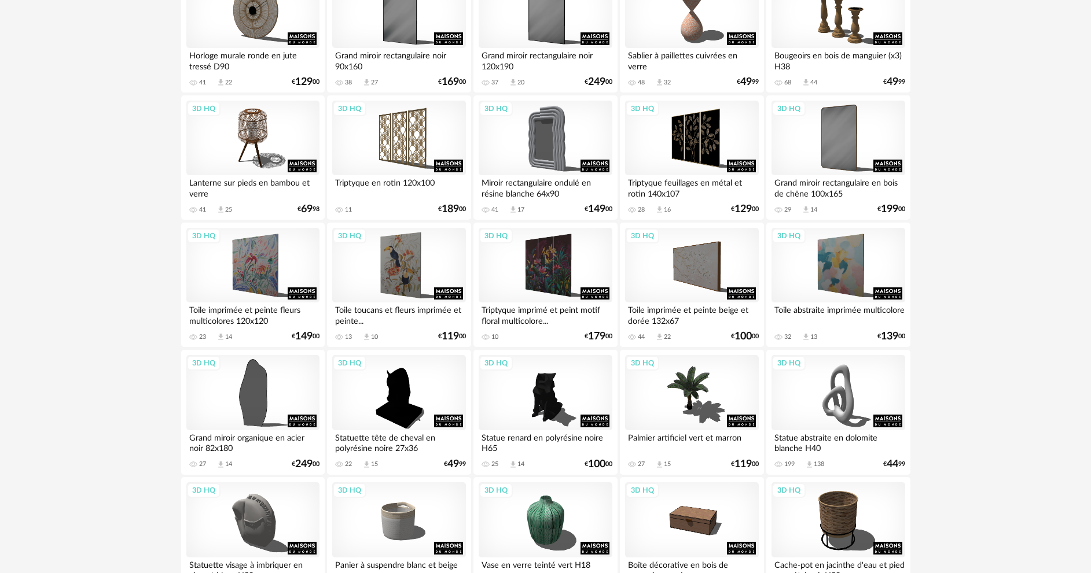
scroll to position [405, 0]
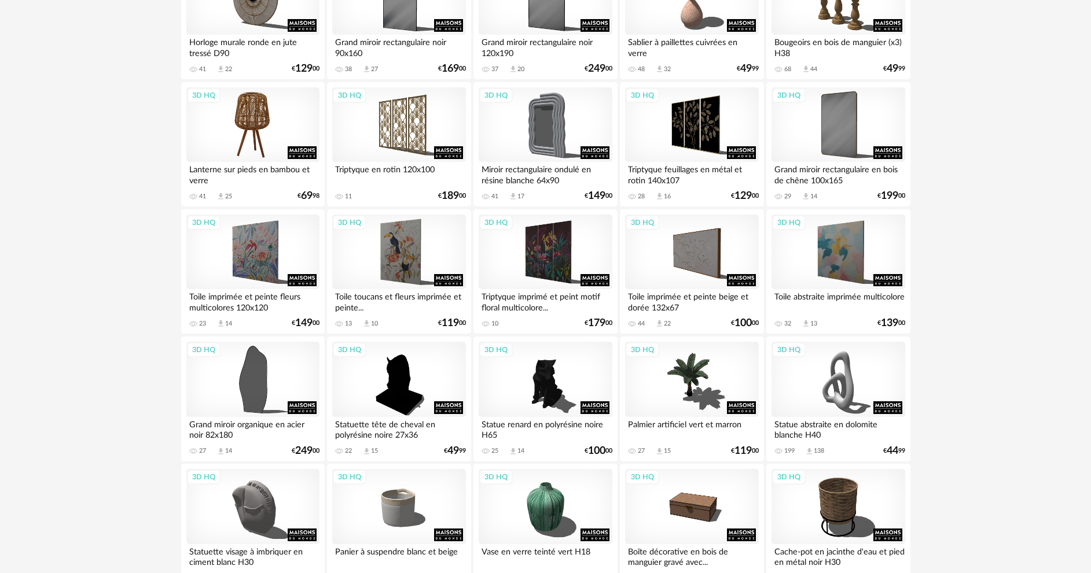
click at [240, 136] on div "3D HQ" at bounding box center [252, 124] width 133 height 75
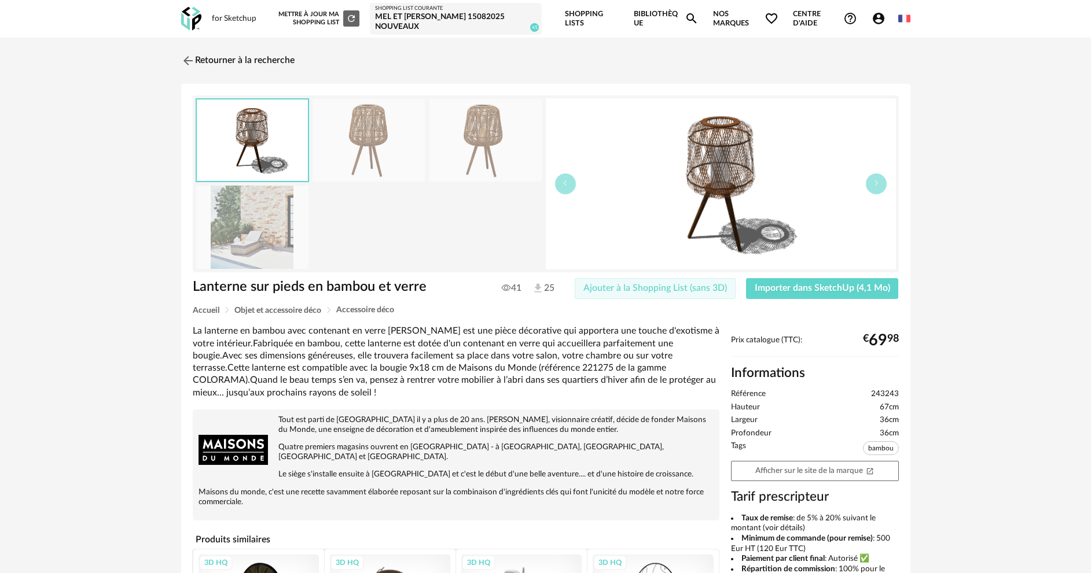
click at [620, 293] on button "Ajouter à la Shopping List (sans 3D)" at bounding box center [655, 288] width 161 height 21
click at [771, 290] on span "Importer dans SketchUp (4,1 Mo)" at bounding box center [822, 288] width 135 height 9
click at [282, 61] on link "Retourner à la recherche" at bounding box center [234, 60] width 113 height 25
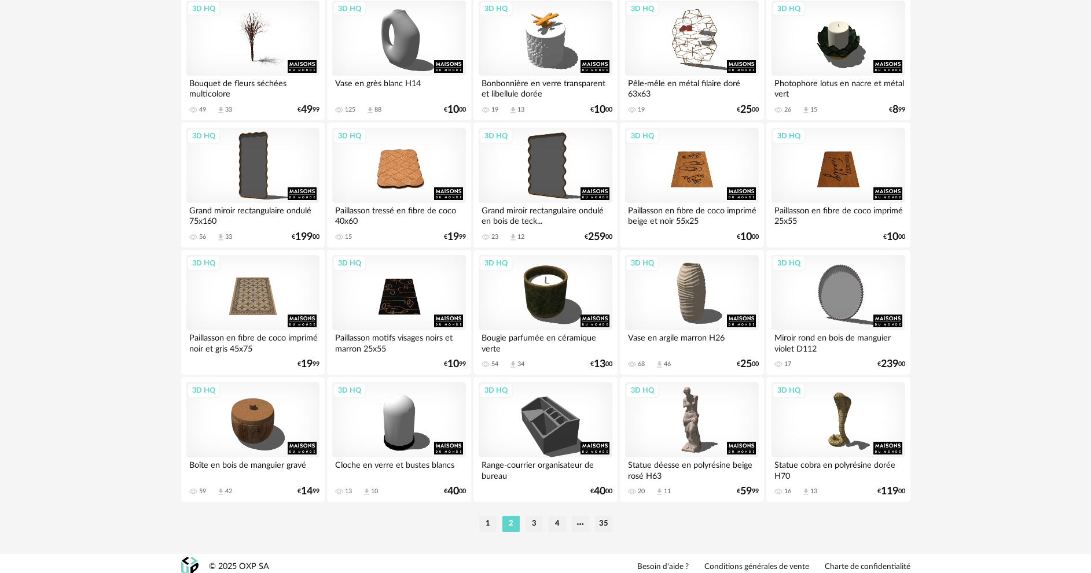
scroll to position [2282, 0]
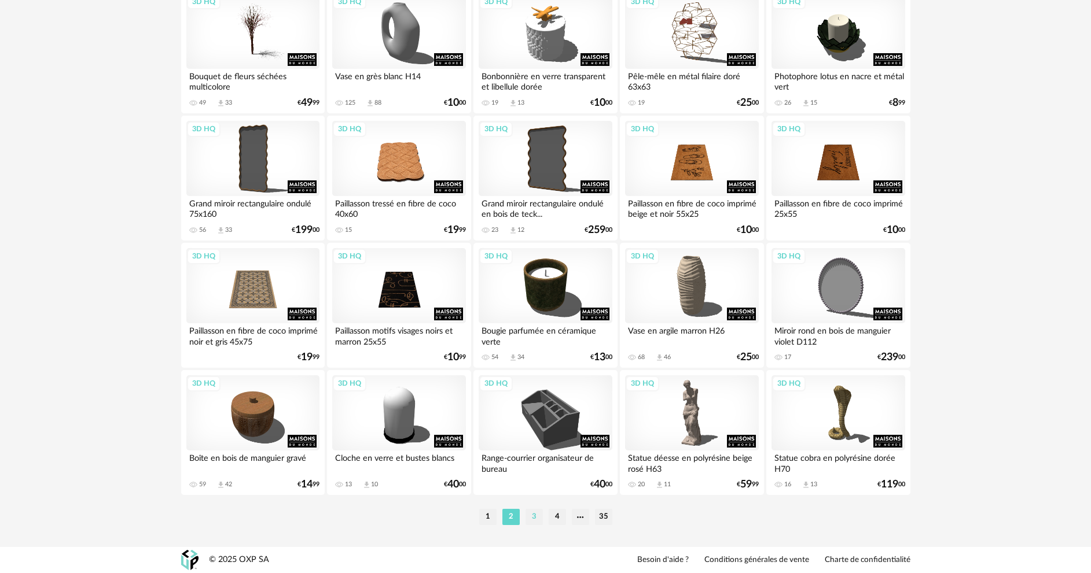
click at [533, 517] on li "3" at bounding box center [533, 517] width 17 height 16
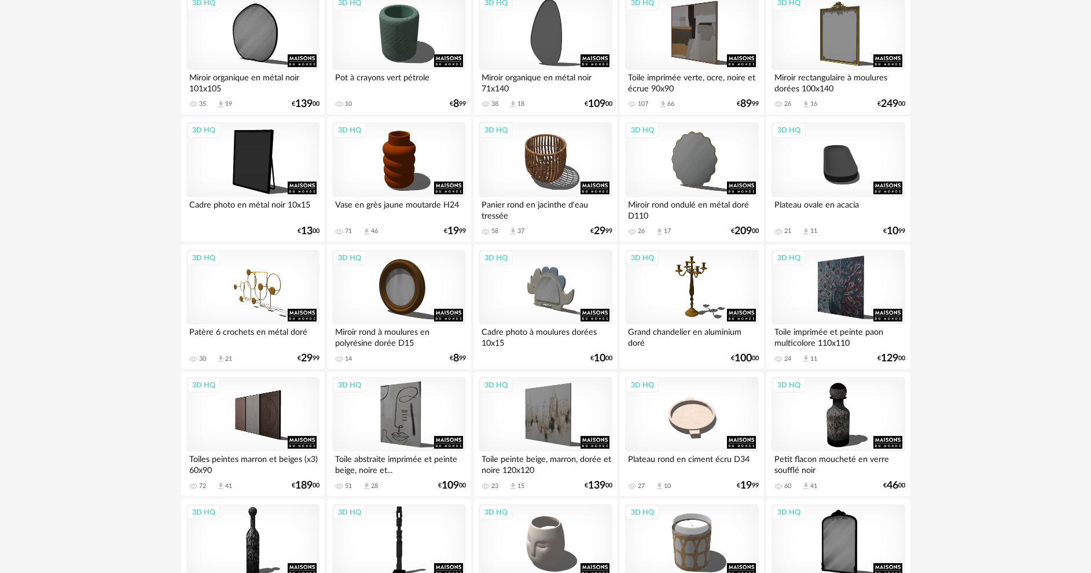
scroll to position [1273, 0]
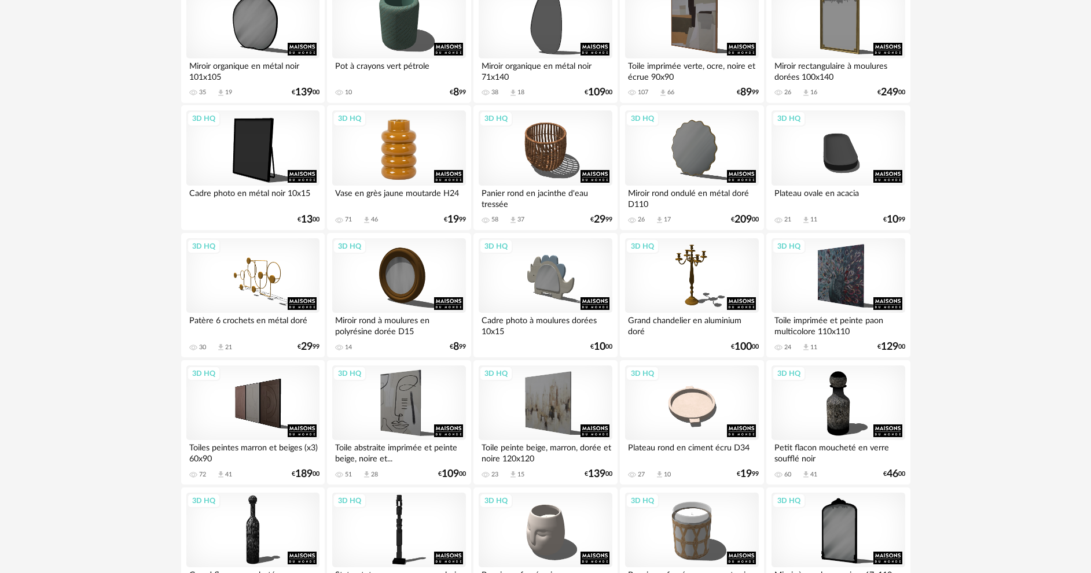
click at [404, 156] on div "3D HQ" at bounding box center [398, 148] width 133 height 75
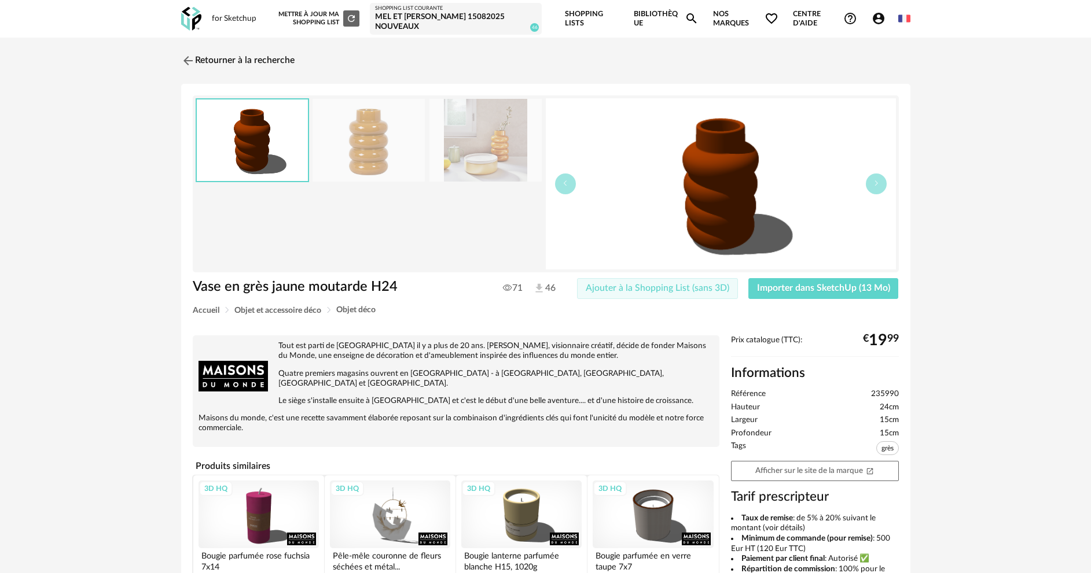
click at [639, 286] on span "Ajouter à la Shopping List (sans 3D)" at bounding box center [658, 288] width 144 height 9
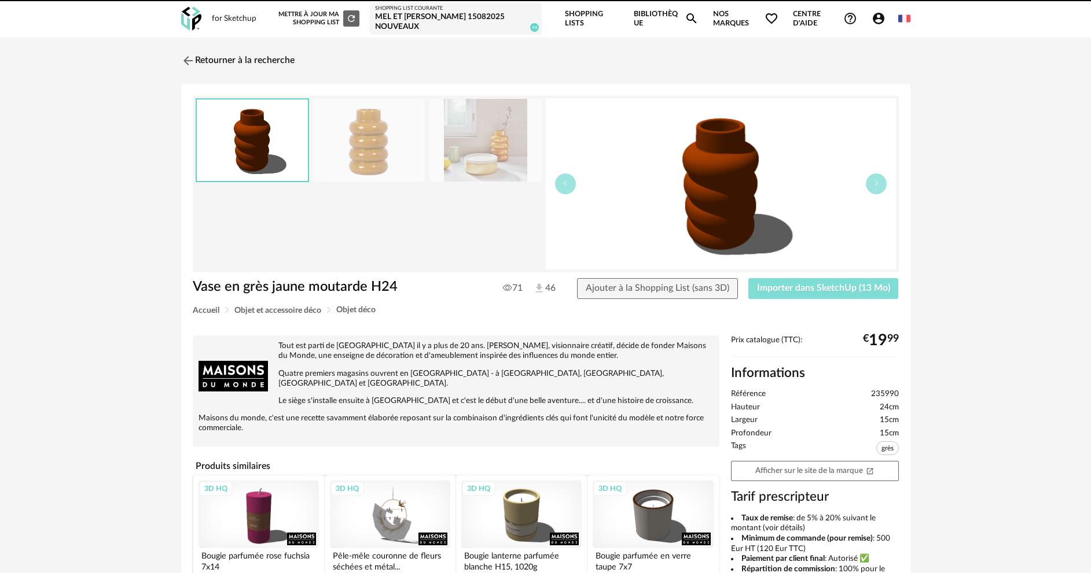
click at [777, 288] on span "Importer dans SketchUp (13 Mo)" at bounding box center [823, 288] width 133 height 9
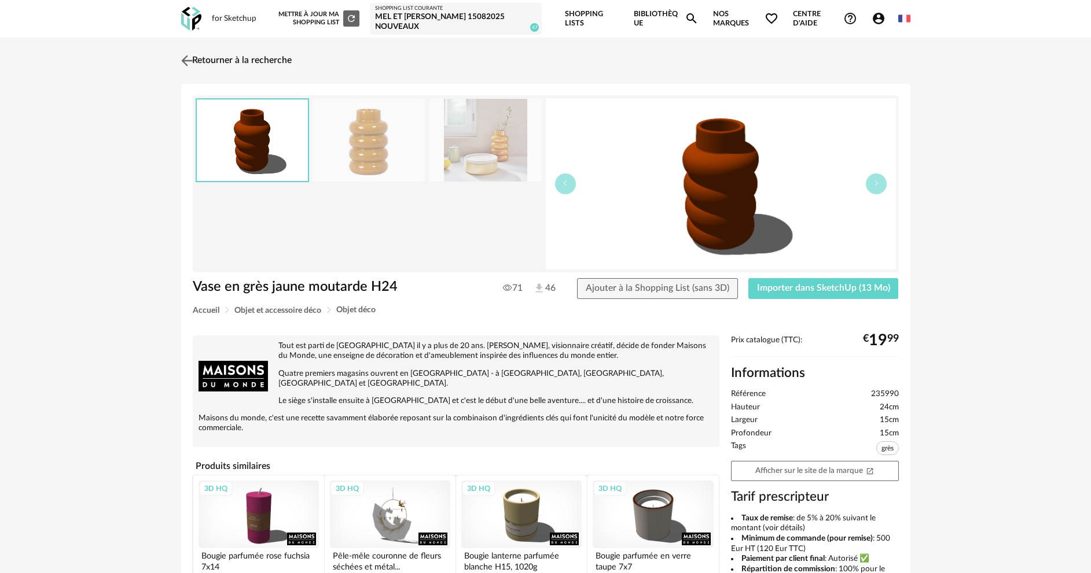
click at [247, 61] on link "Retourner à la recherche" at bounding box center [234, 60] width 113 height 25
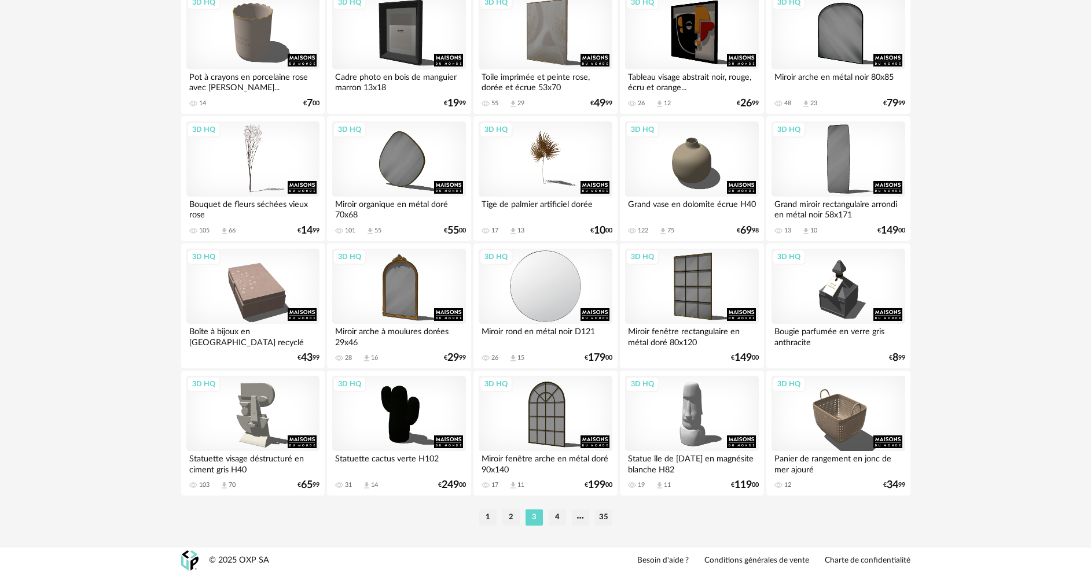
scroll to position [2282, 0]
click at [557, 513] on li "4" at bounding box center [557, 517] width 17 height 16
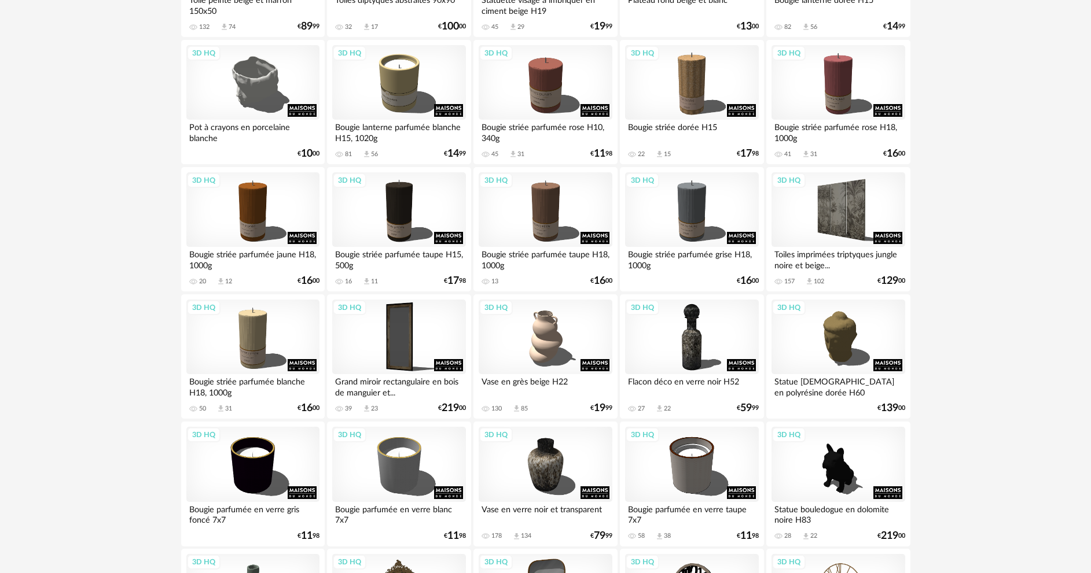
scroll to position [1794, 0]
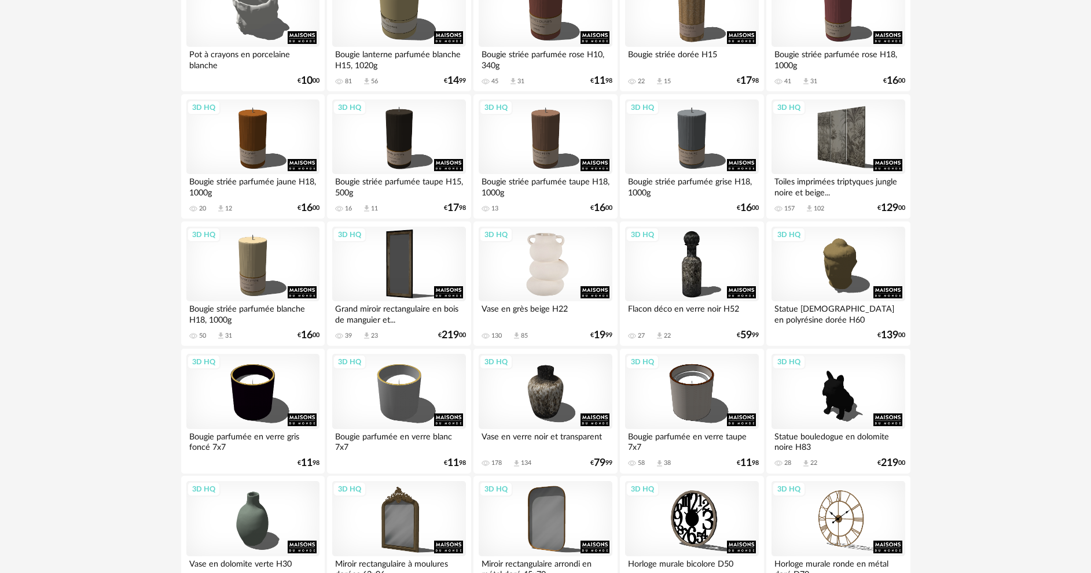
click at [549, 259] on div "3D HQ" at bounding box center [545, 264] width 133 height 75
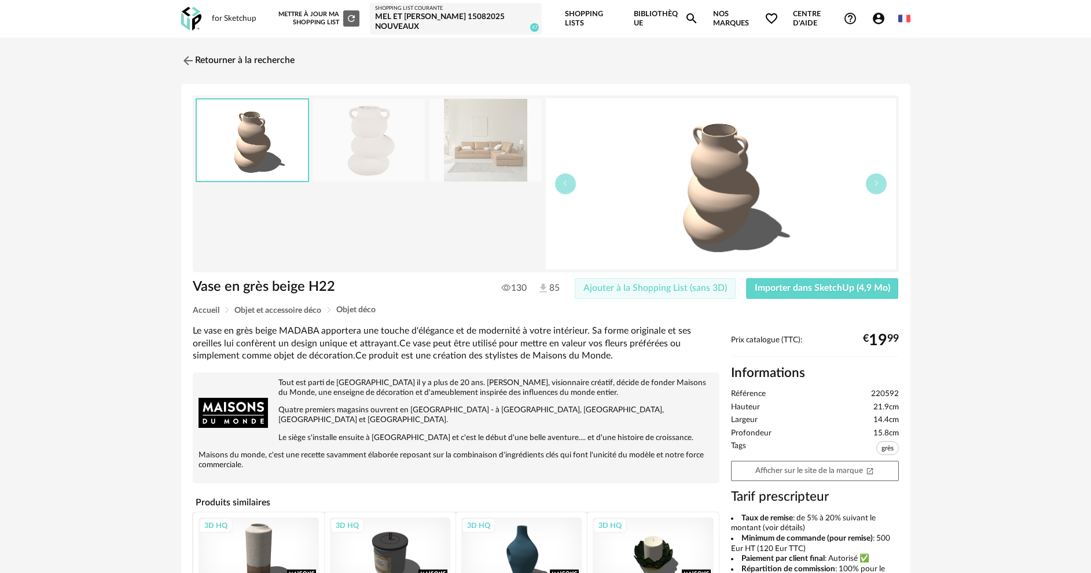
click at [641, 296] on button "Ajouter à la Shopping List (sans 3D)" at bounding box center [655, 288] width 161 height 21
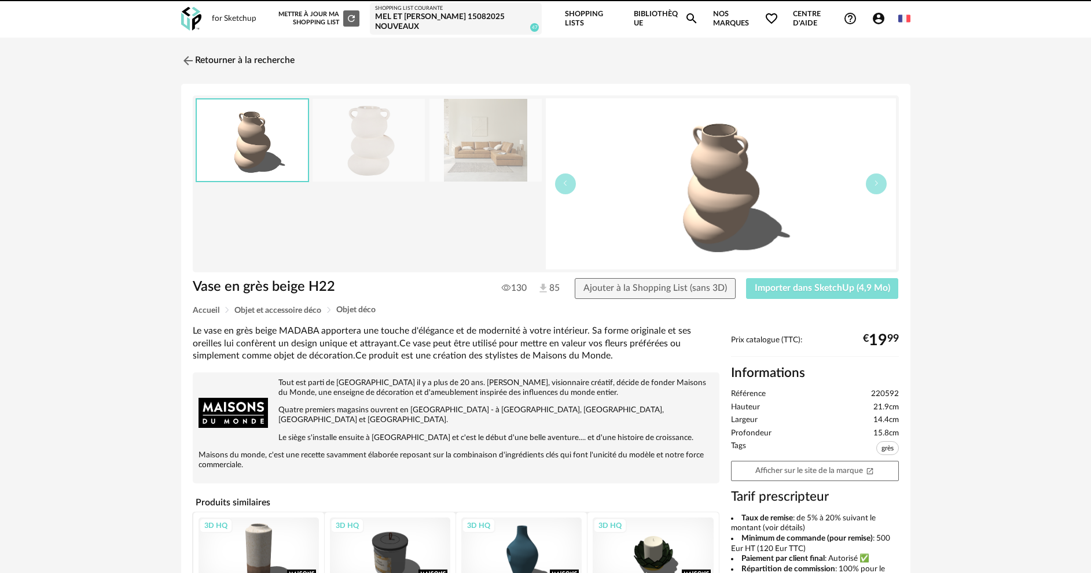
click at [769, 287] on span "Importer dans SketchUp (4,9 Mo)" at bounding box center [822, 288] width 135 height 9
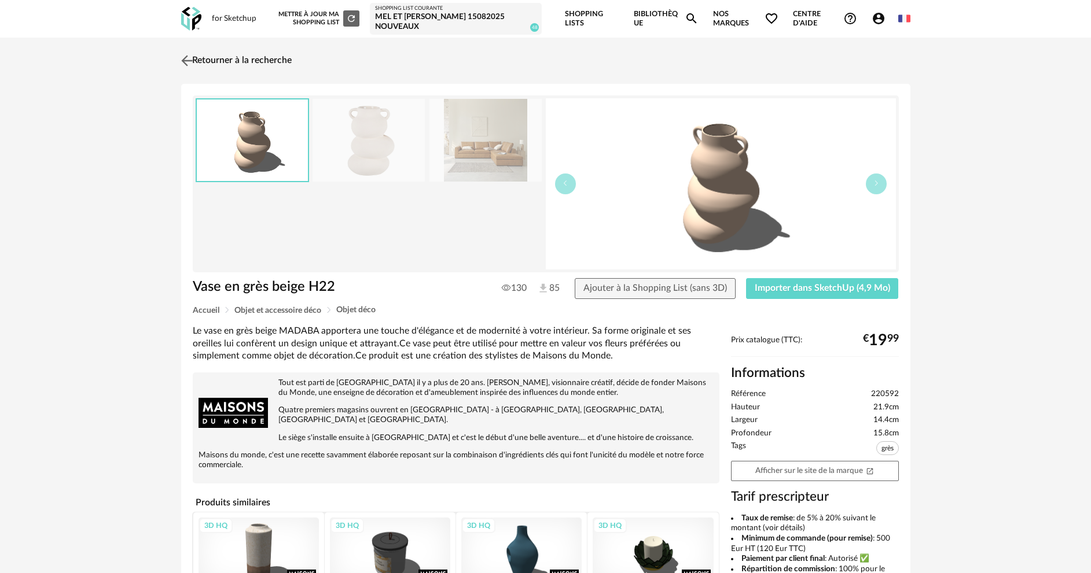
click at [241, 65] on link "Retourner à la recherche" at bounding box center [234, 60] width 113 height 25
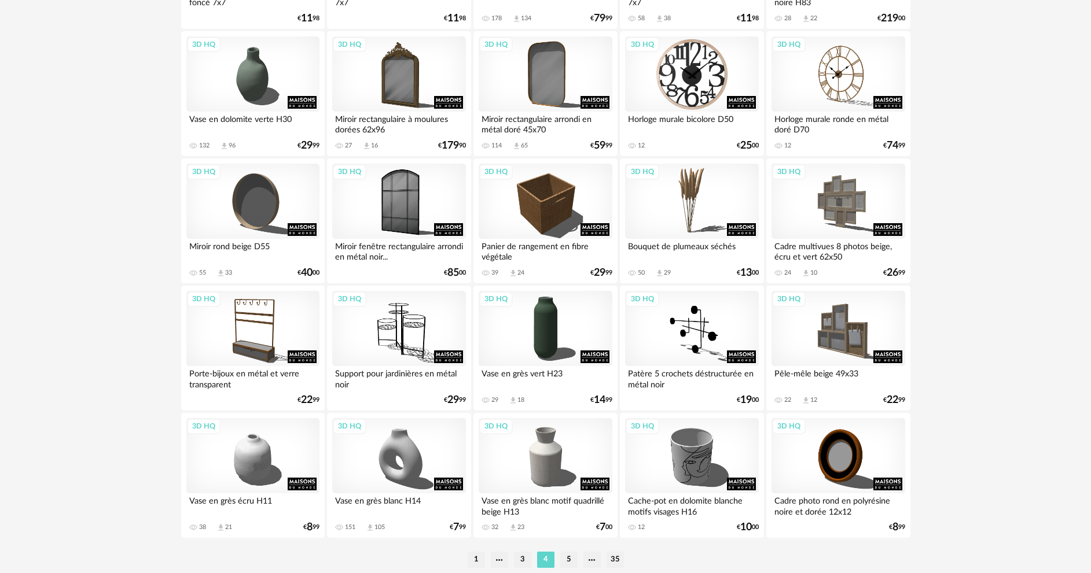
scroll to position [2282, 0]
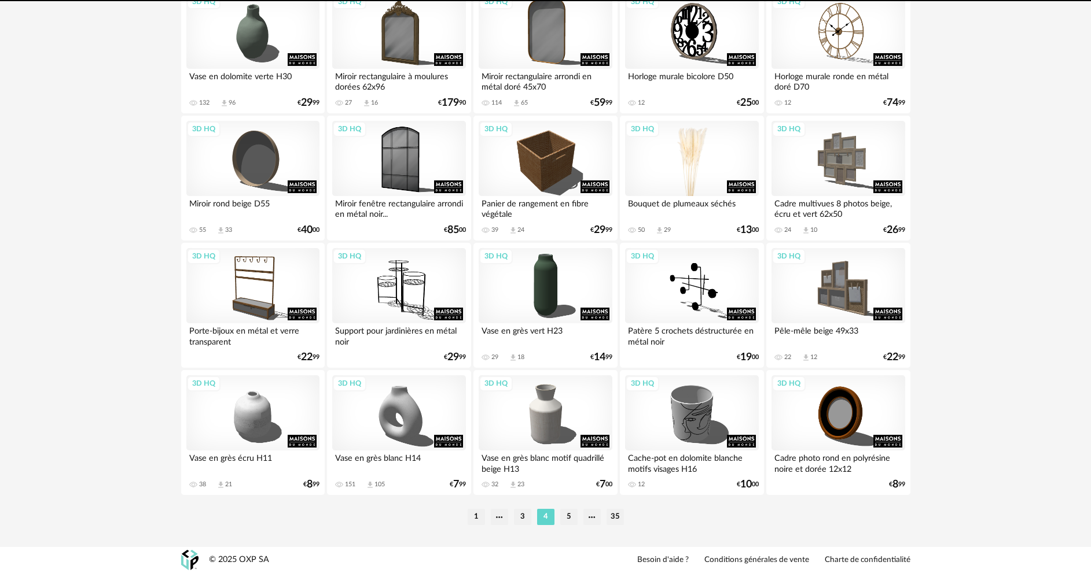
click at [664, 178] on div "3D HQ" at bounding box center [691, 158] width 133 height 75
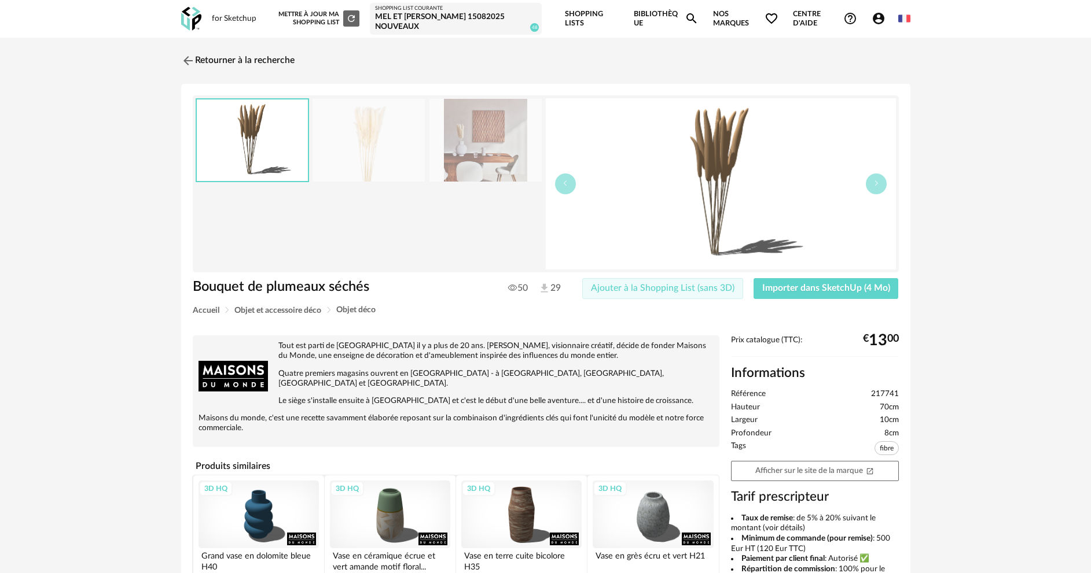
click at [682, 291] on span "Ajouter à la Shopping List (sans 3D)" at bounding box center [663, 288] width 144 height 9
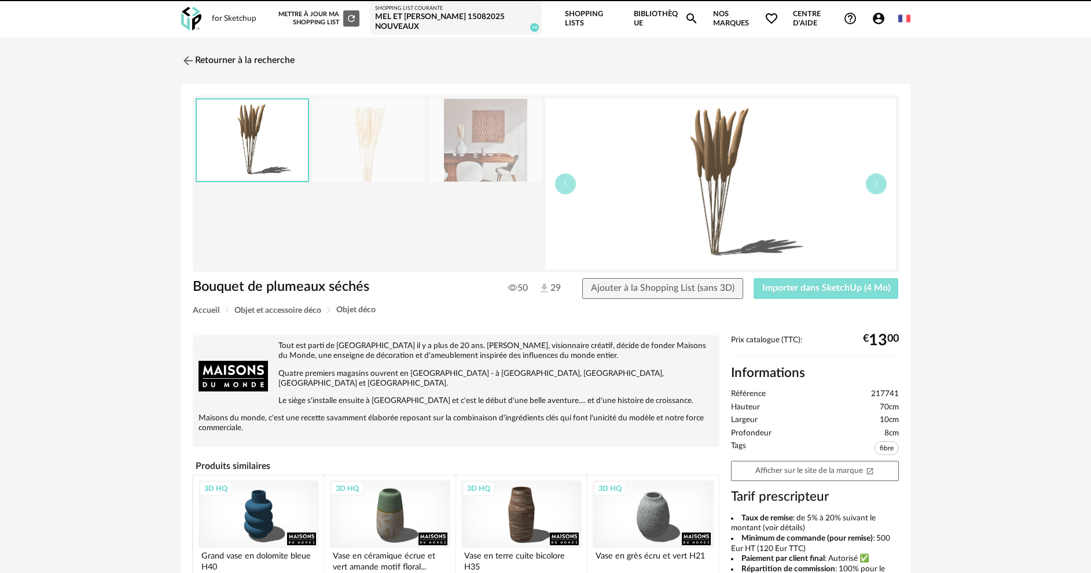
click at [788, 286] on span "Importer dans SketchUp (4 Mo)" at bounding box center [826, 288] width 128 height 9
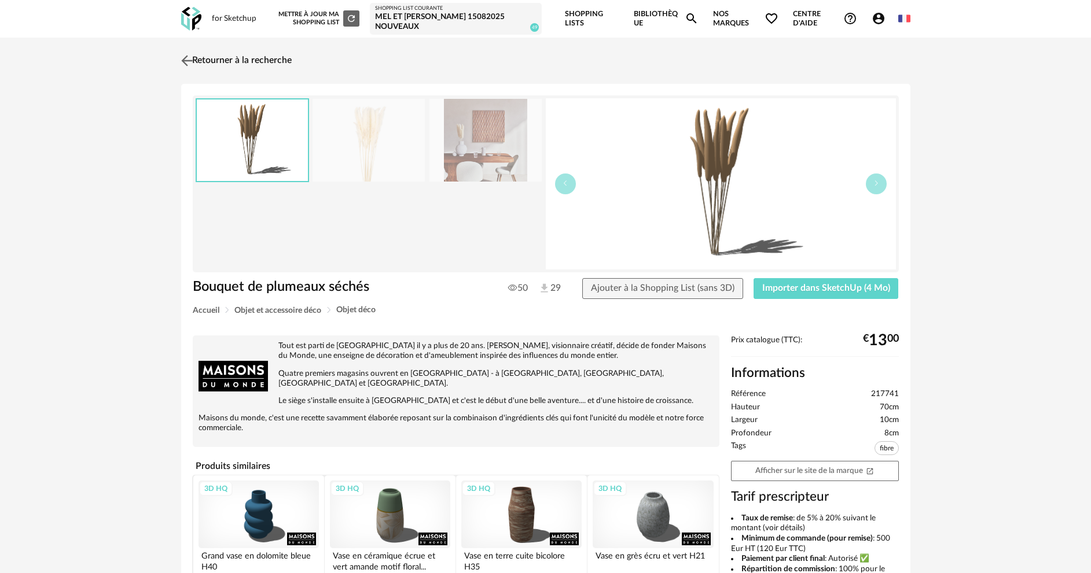
click at [263, 55] on link "Retourner à la recherche" at bounding box center [234, 60] width 113 height 25
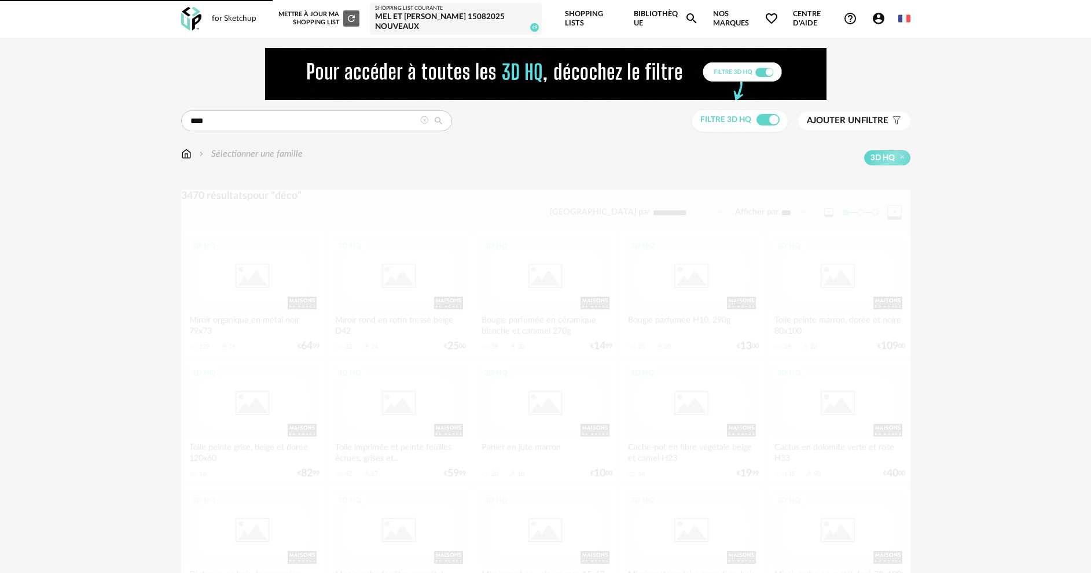
scroll to position [2282, 0]
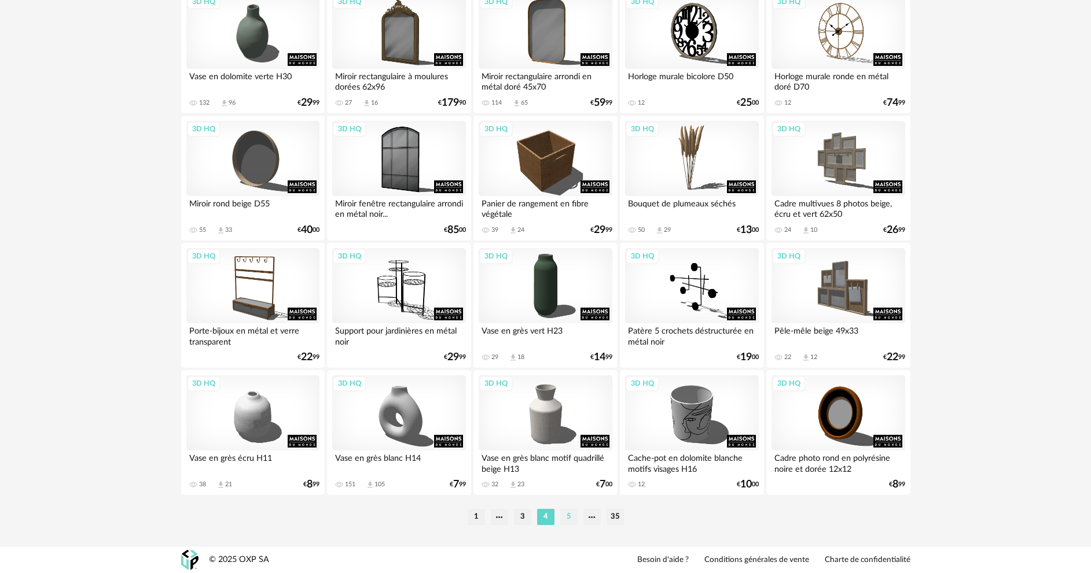
click at [565, 515] on li "5" at bounding box center [568, 517] width 17 height 16
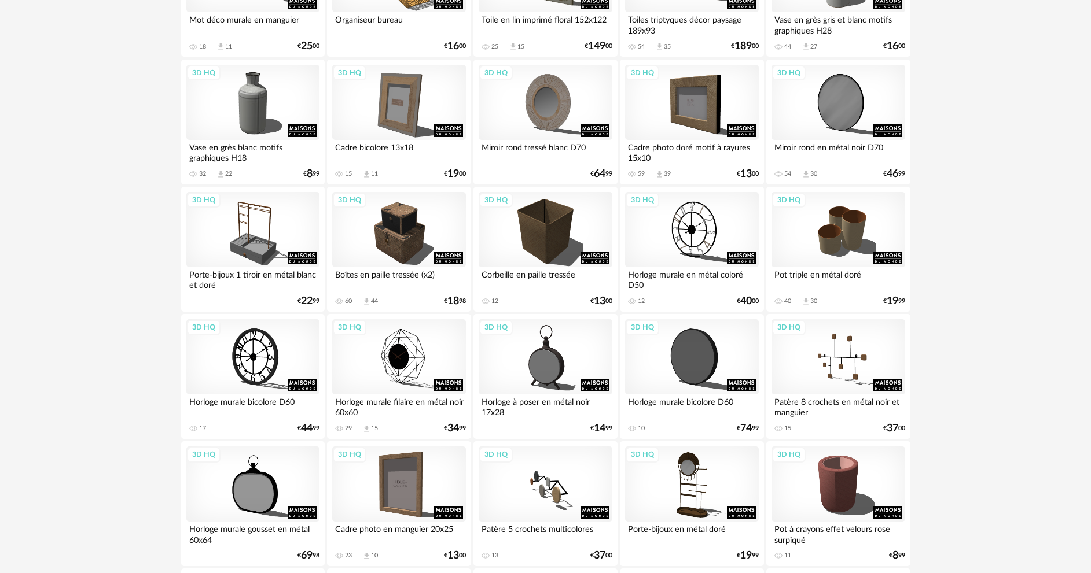
scroll to position [2282, 0]
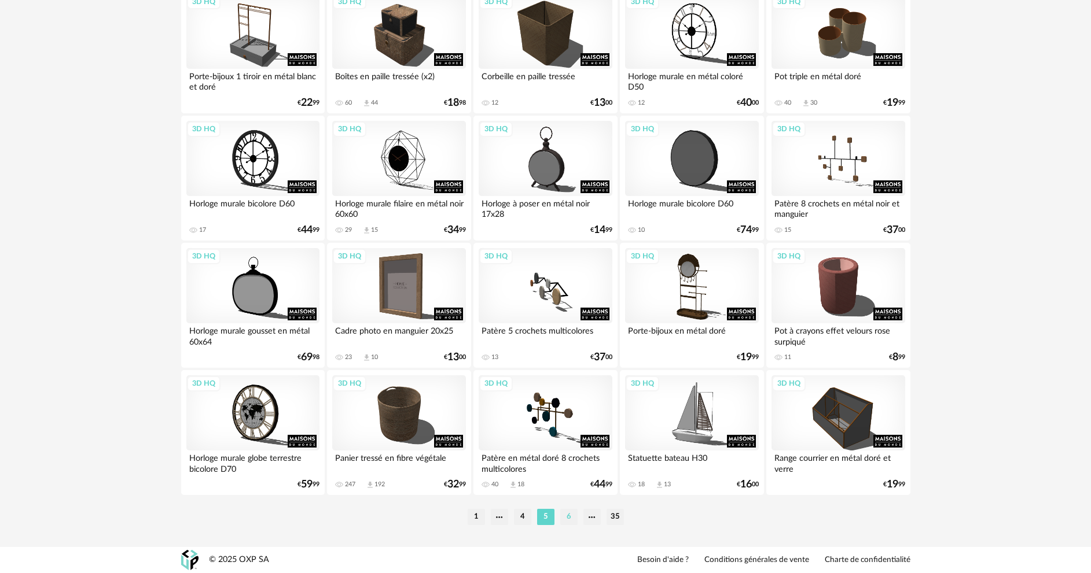
click at [567, 514] on li "6" at bounding box center [568, 517] width 17 height 16
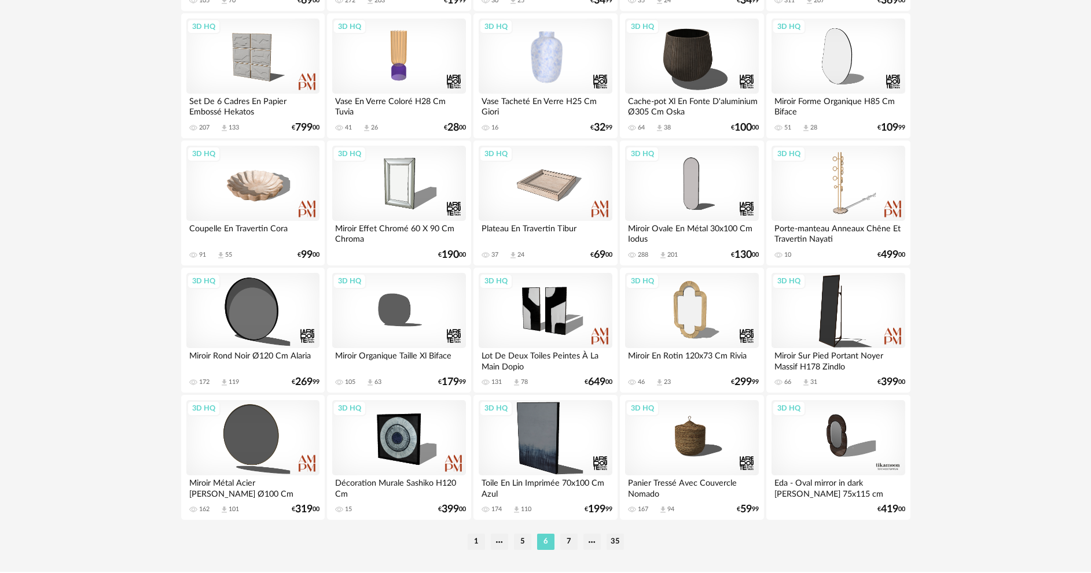
scroll to position [2282, 0]
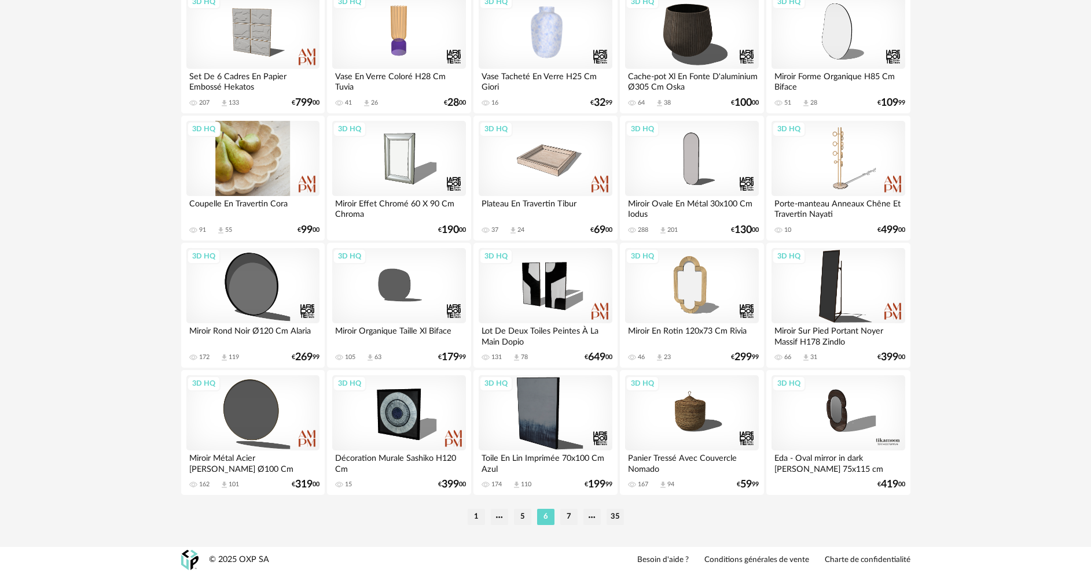
click at [226, 172] on div "3D HQ" at bounding box center [252, 158] width 133 height 75
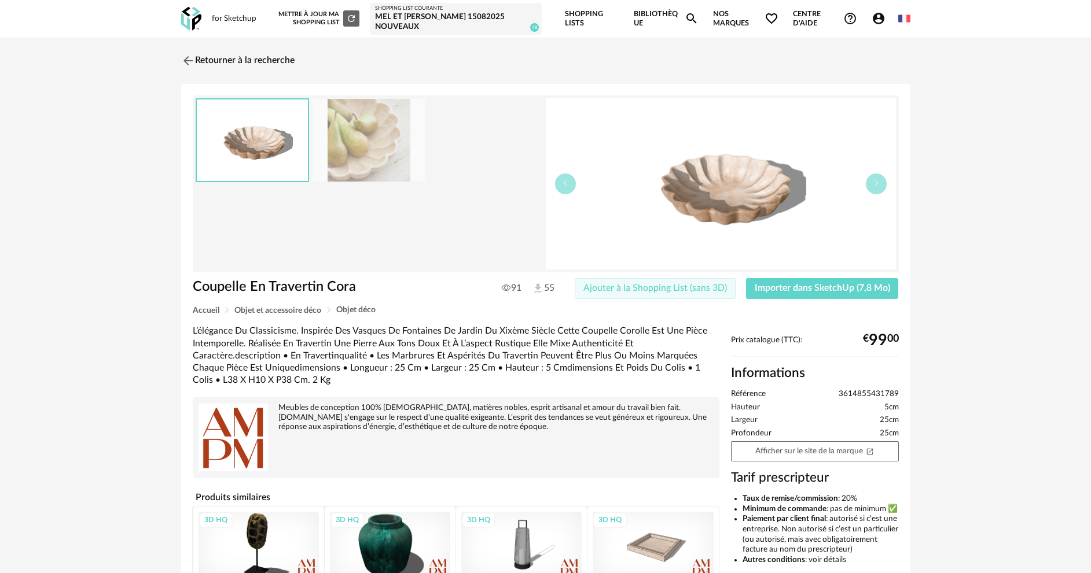
click at [631, 288] on span "Ajouter à la Shopping List (sans 3D)" at bounding box center [655, 288] width 144 height 9
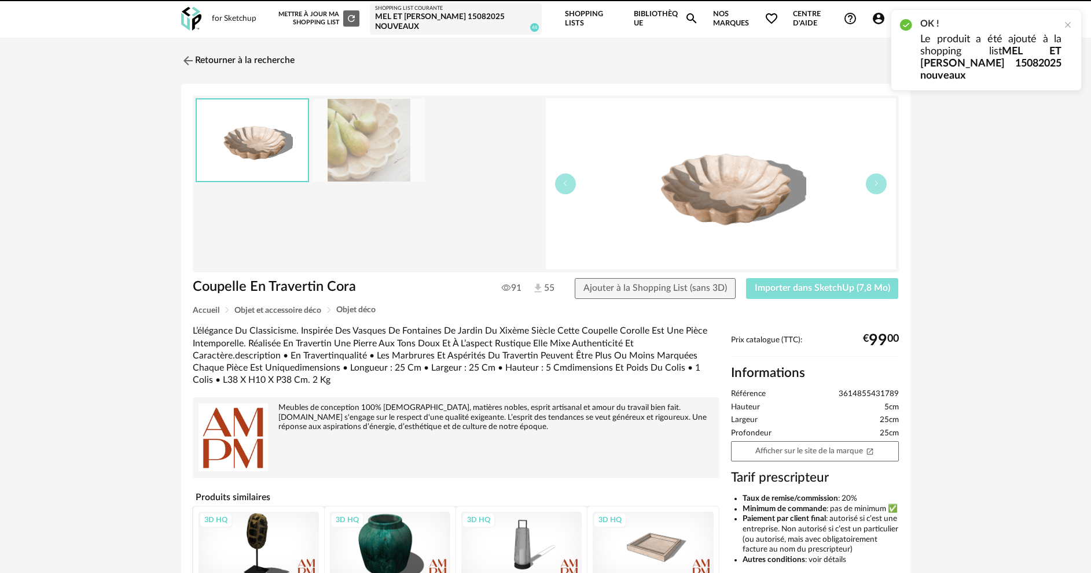
click at [782, 288] on span "Importer dans SketchUp (7,8 Mo)" at bounding box center [822, 288] width 135 height 9
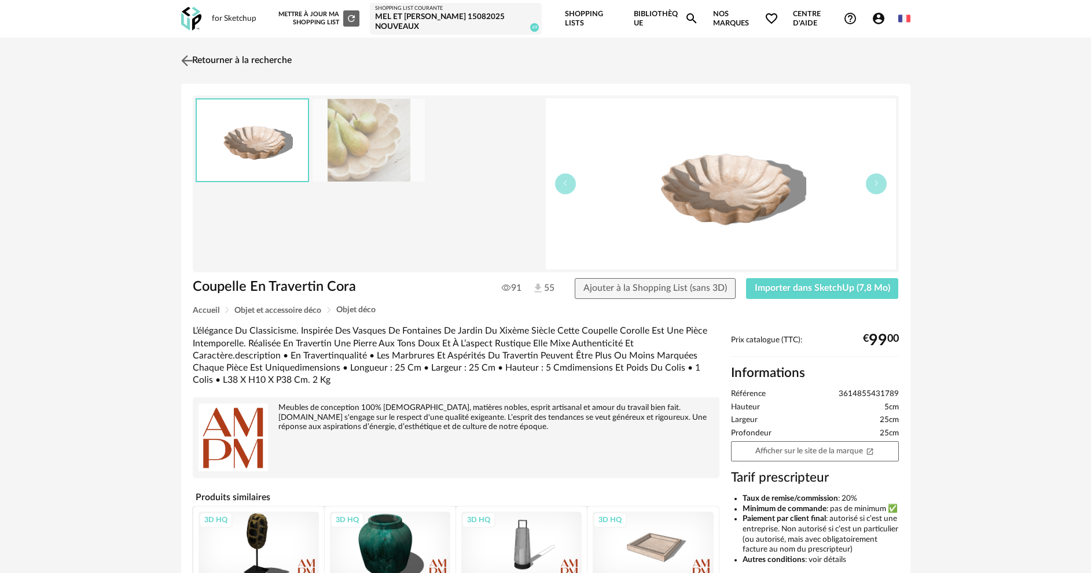
click at [280, 57] on link "Retourner à la recherche" at bounding box center [234, 60] width 113 height 25
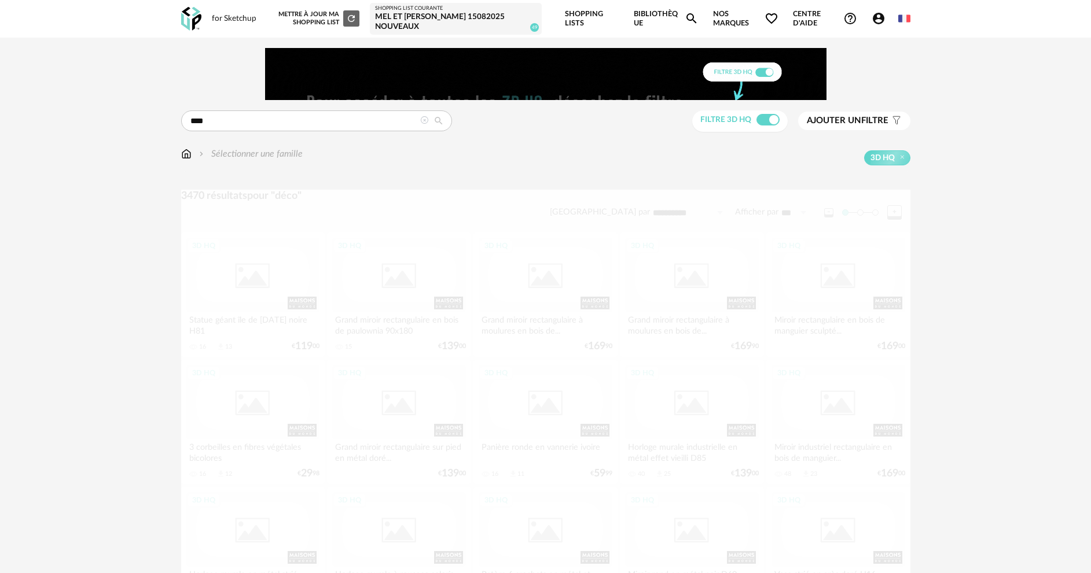
scroll to position [2282, 0]
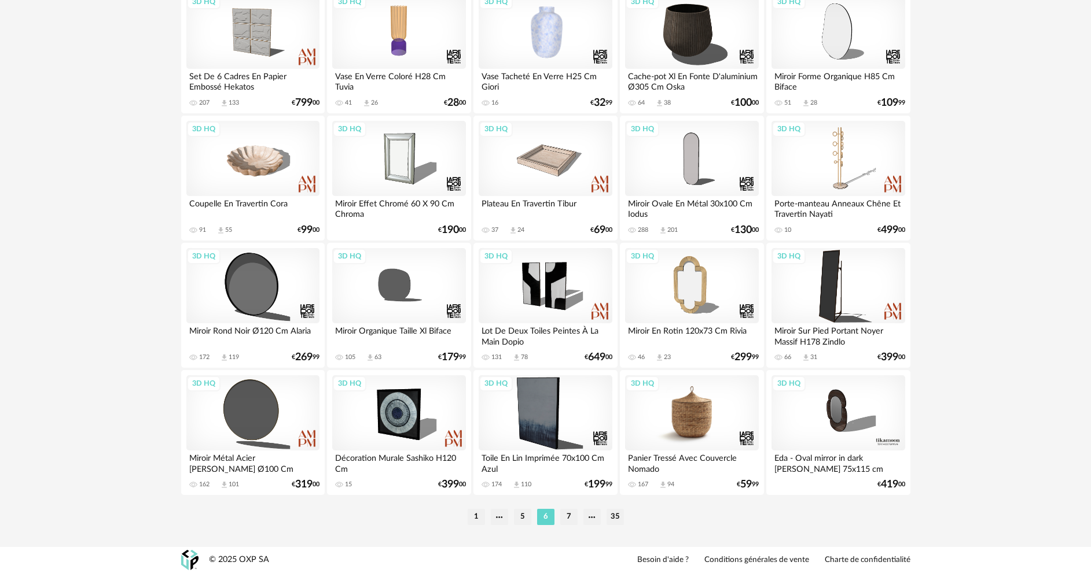
click at [676, 429] on div "3D HQ" at bounding box center [691, 413] width 133 height 75
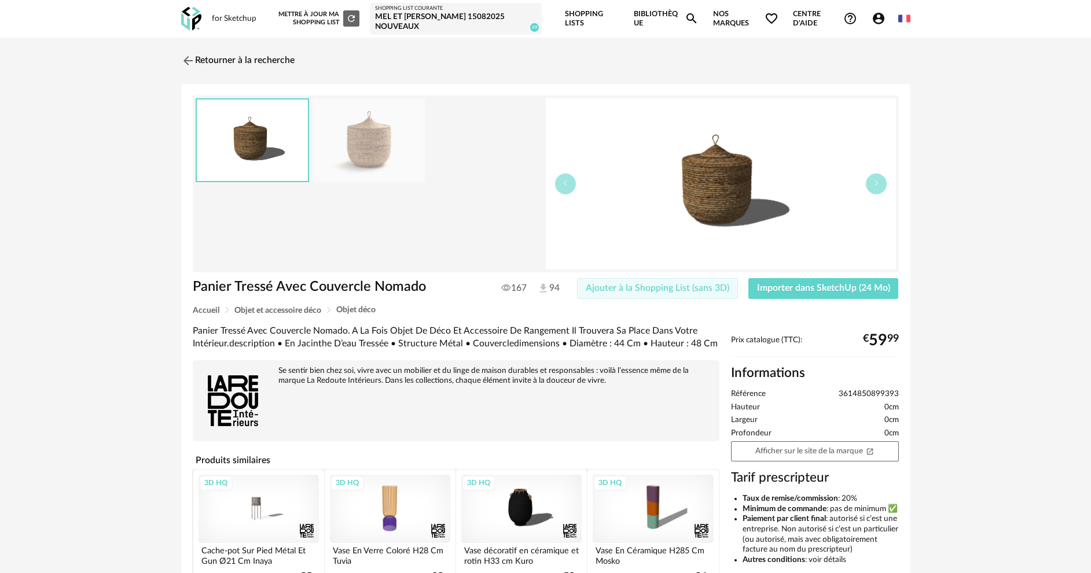
click at [681, 290] on span "Ajouter à la Shopping List (sans 3D)" at bounding box center [658, 288] width 144 height 9
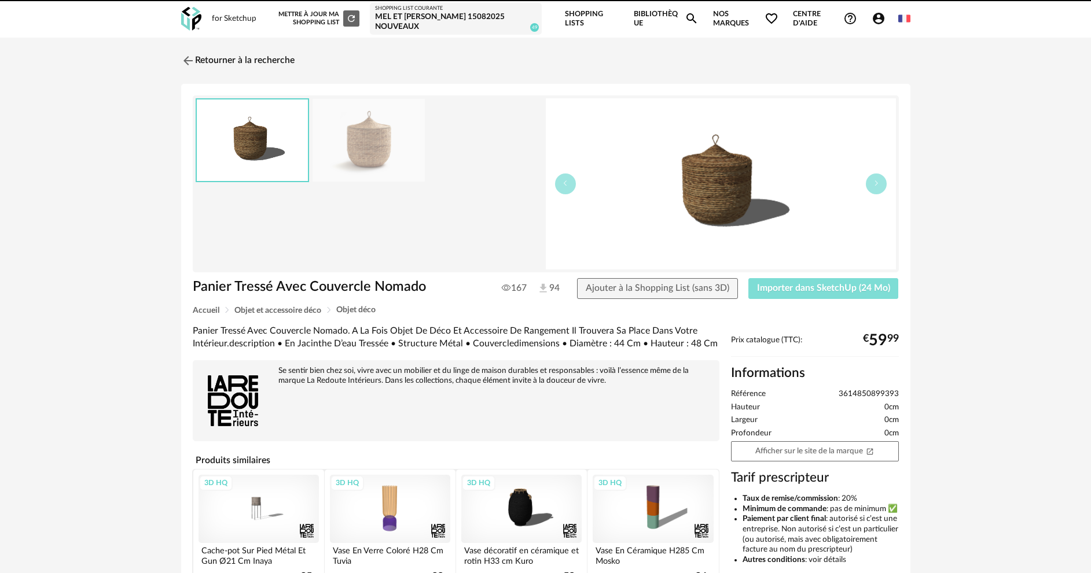
click at [764, 287] on span "Importer dans SketchUp (24 Mo)" at bounding box center [823, 288] width 133 height 9
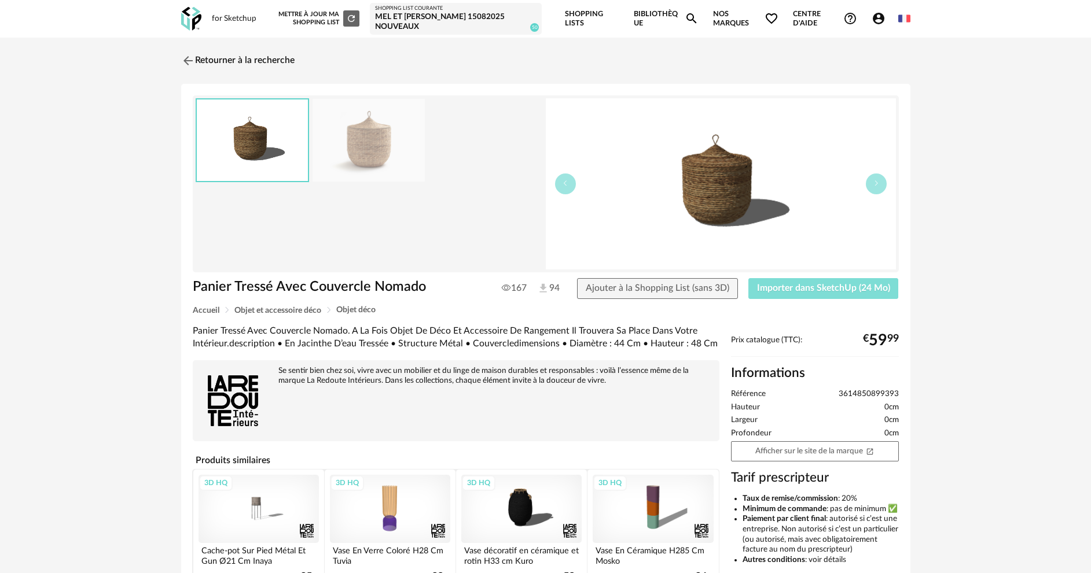
click at [796, 287] on span "Importer dans SketchUp (24 Mo)" at bounding box center [823, 288] width 133 height 9
click at [229, 58] on link "Retourner à la recherche" at bounding box center [234, 60] width 113 height 25
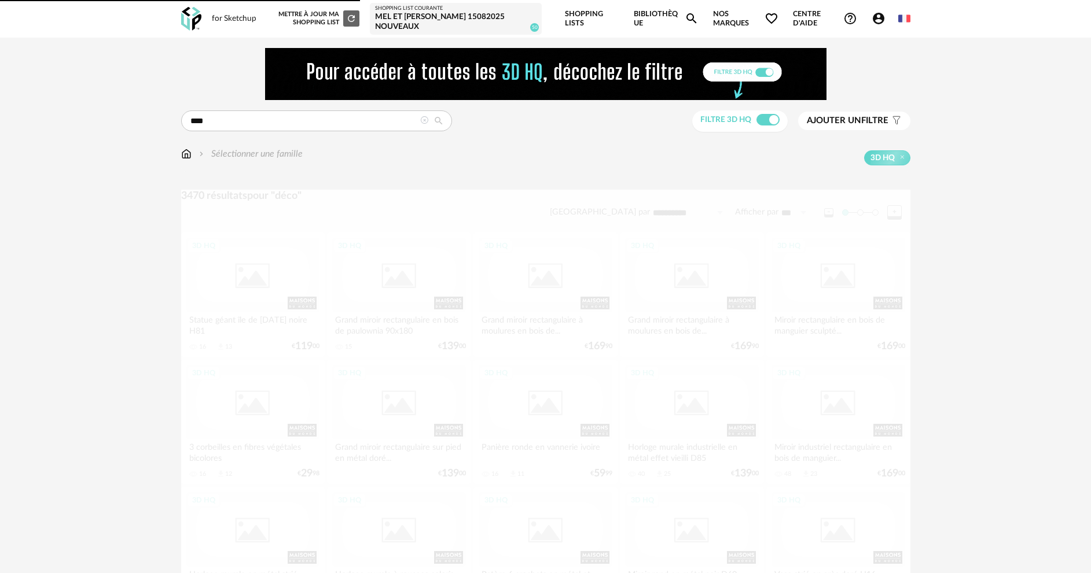
scroll to position [2282, 0]
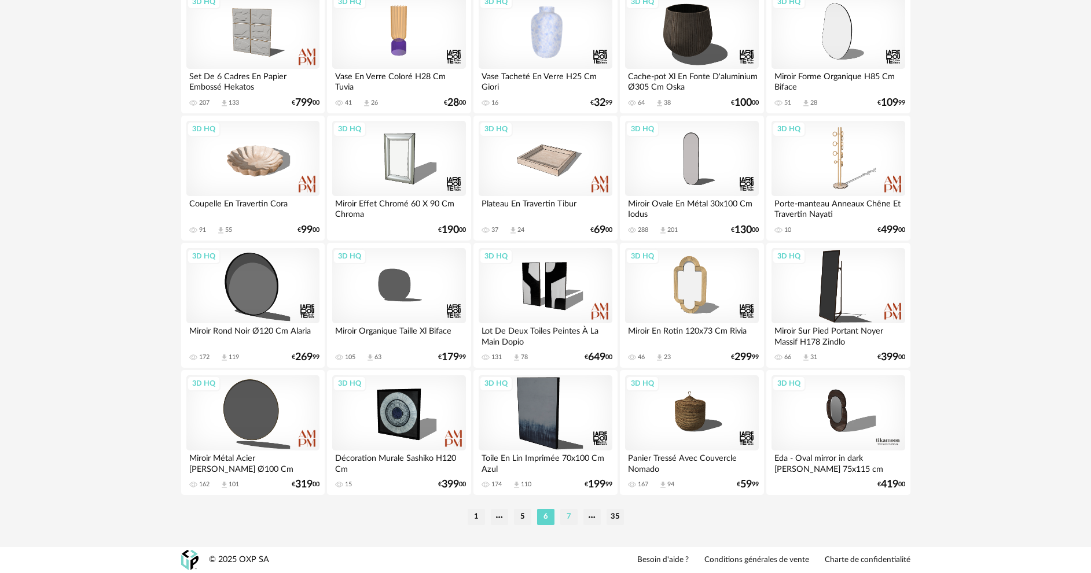
click at [569, 515] on li "7" at bounding box center [568, 517] width 17 height 16
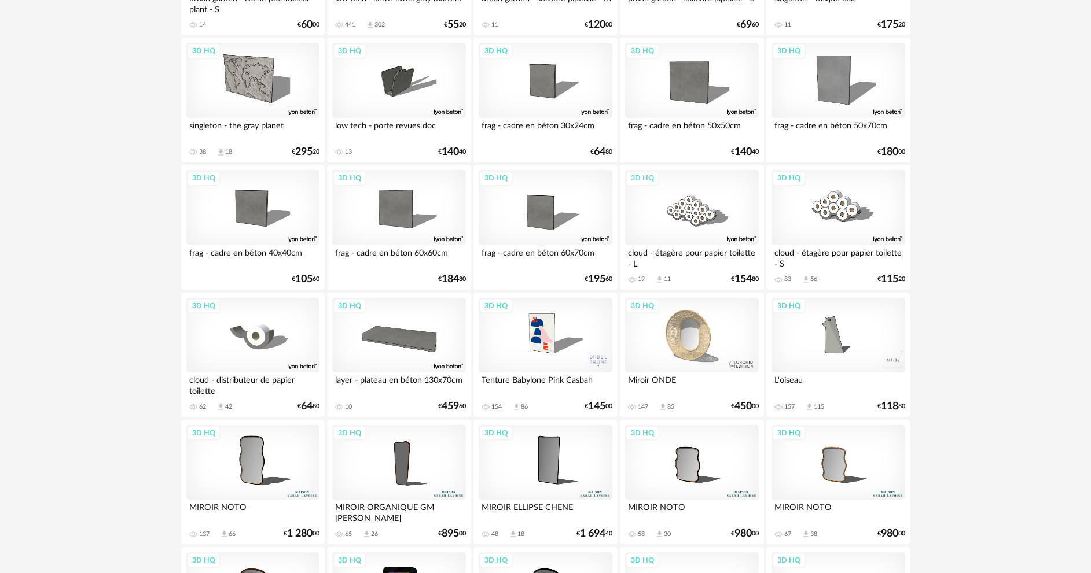
scroll to position [1215, 0]
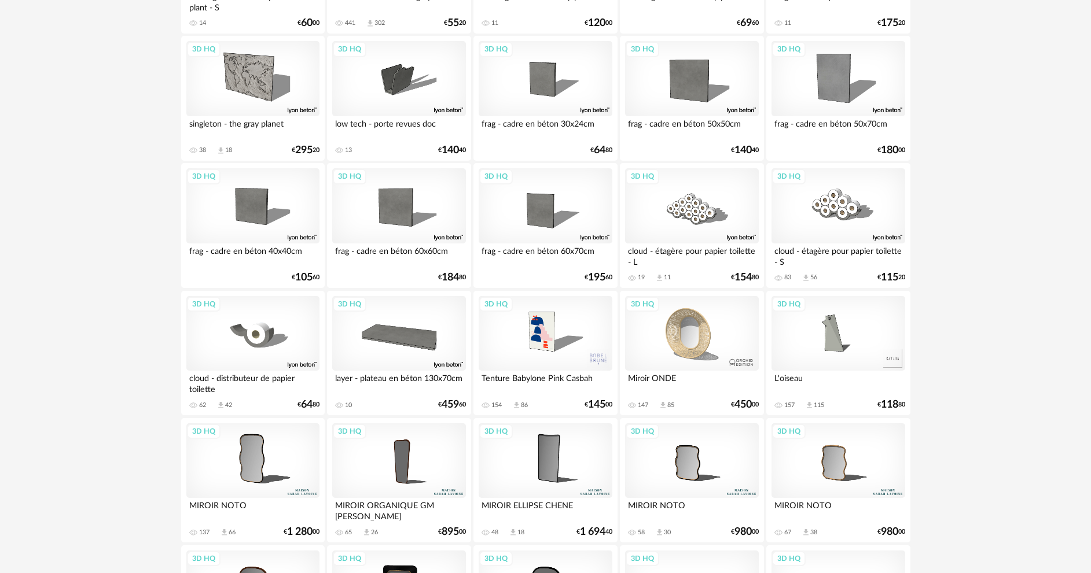
click at [701, 337] on div "3D HQ" at bounding box center [691, 333] width 133 height 75
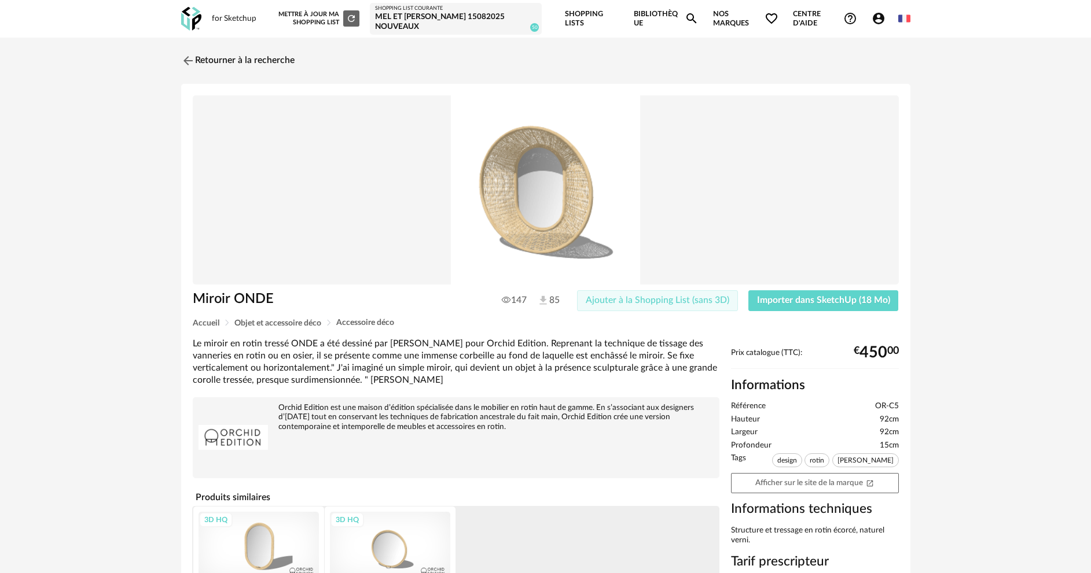
click at [678, 301] on span "Ajouter à la Shopping List (sans 3D)" at bounding box center [658, 300] width 144 height 9
click at [766, 300] on span "Importer dans SketchUp (18 Mo)" at bounding box center [823, 300] width 133 height 9
click at [786, 303] on span "Importer dans SketchUp (18 Mo)" at bounding box center [823, 300] width 133 height 9
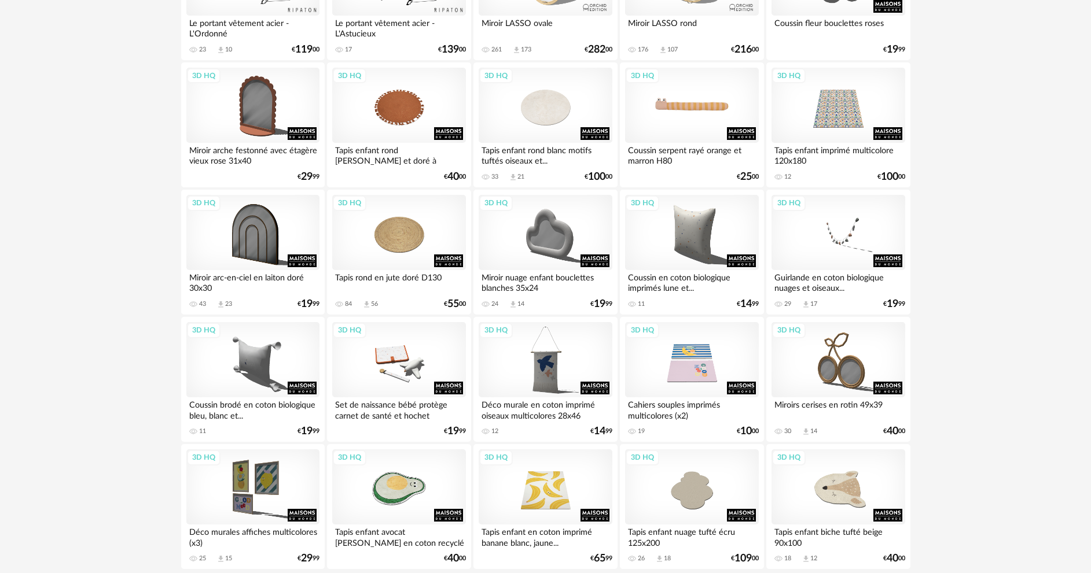
scroll to position [2282, 0]
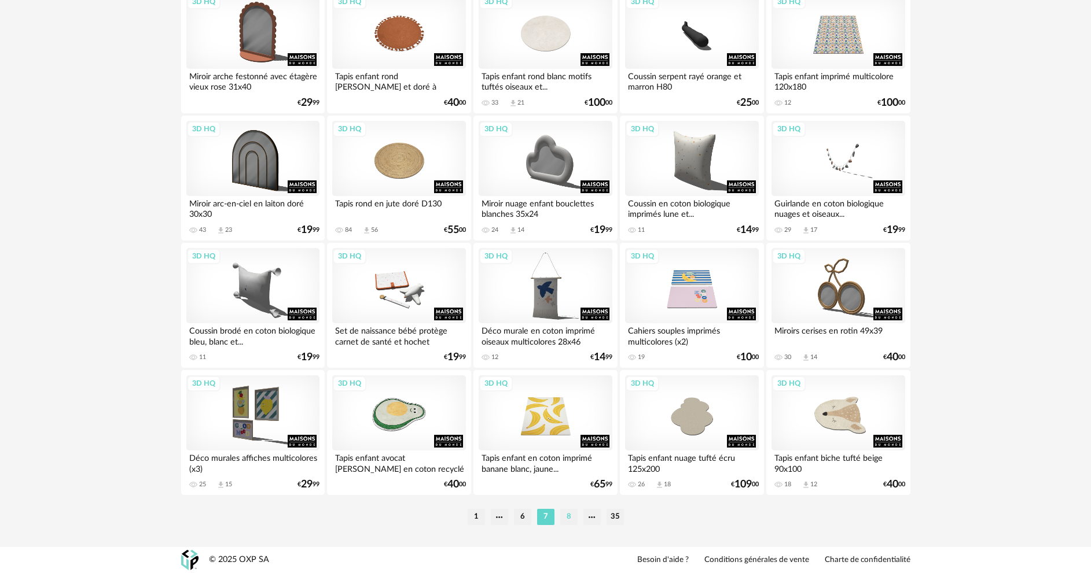
click at [571, 514] on li "8" at bounding box center [568, 517] width 17 height 16
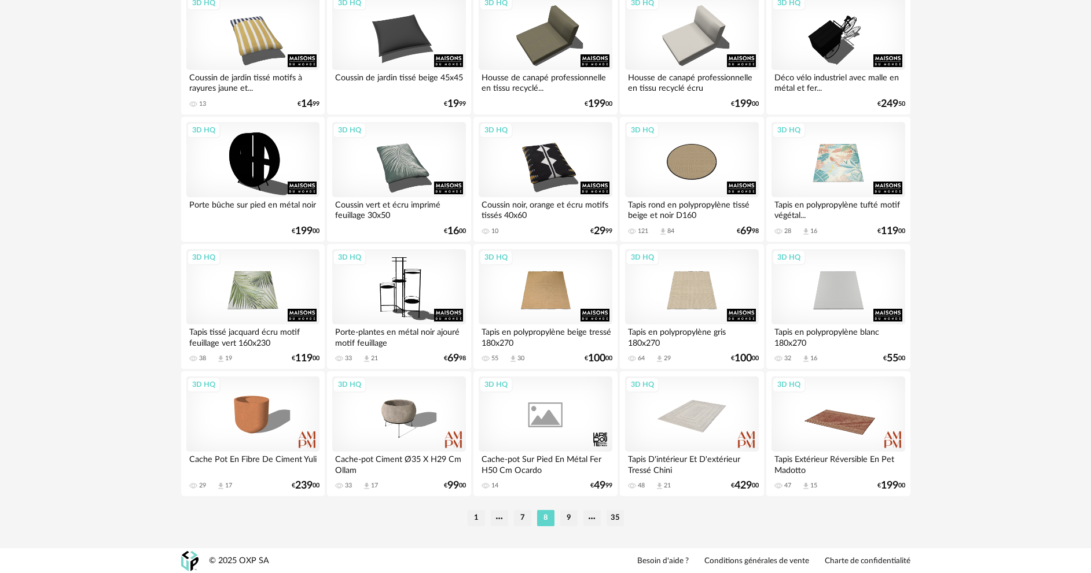
scroll to position [2282, 0]
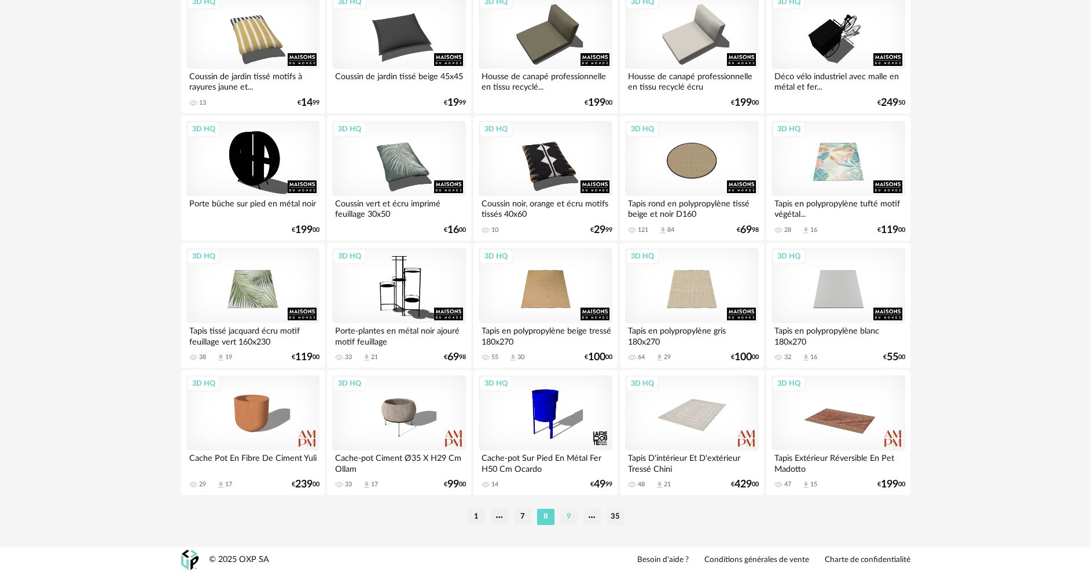
click at [570, 523] on li "9" at bounding box center [568, 517] width 17 height 16
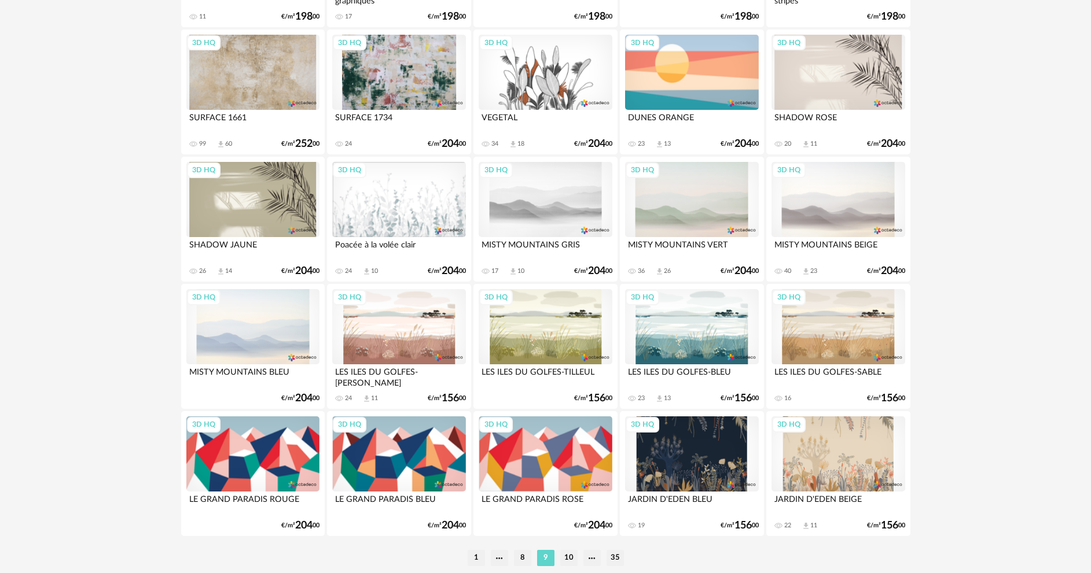
scroll to position [2282, 0]
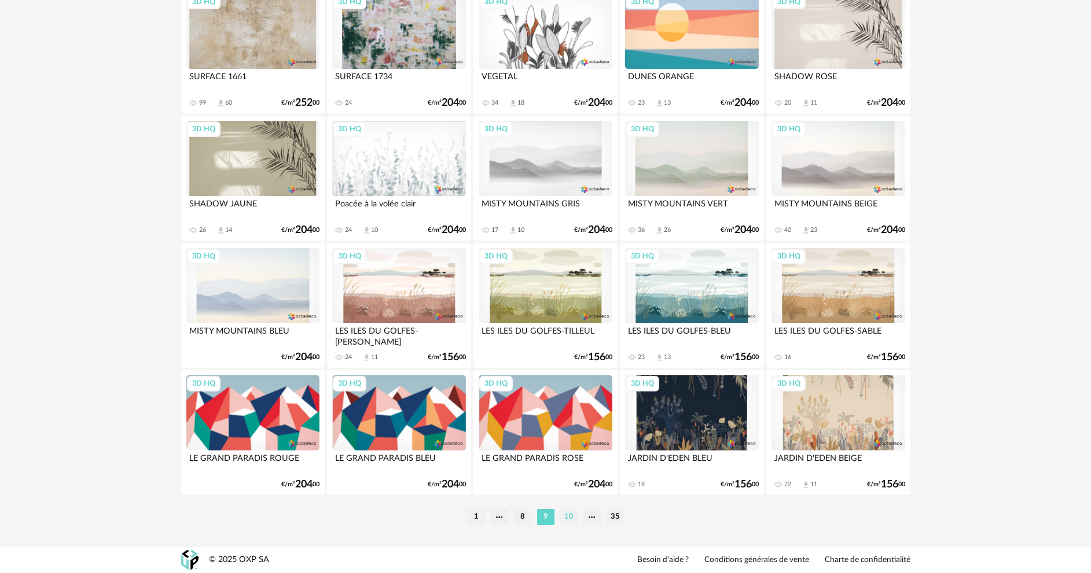
click at [574, 518] on li "10" at bounding box center [568, 517] width 17 height 16
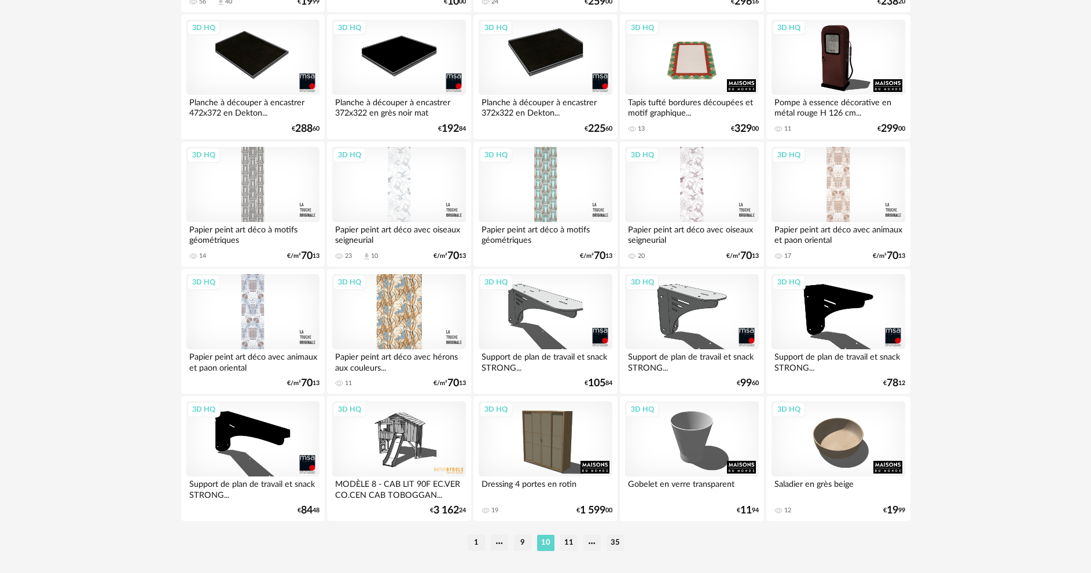
scroll to position [2282, 0]
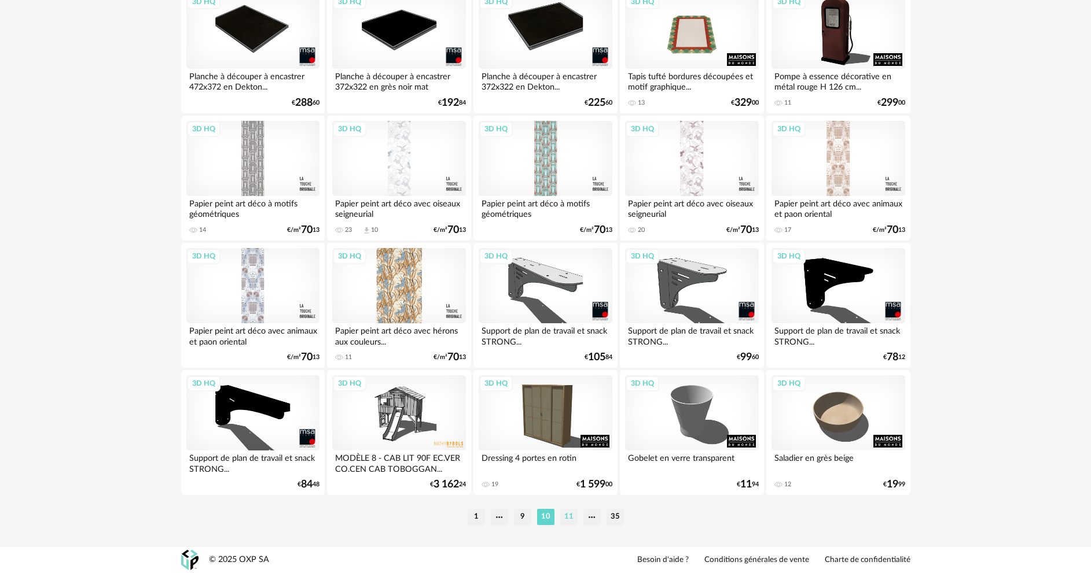
click at [573, 518] on li "11" at bounding box center [568, 517] width 17 height 16
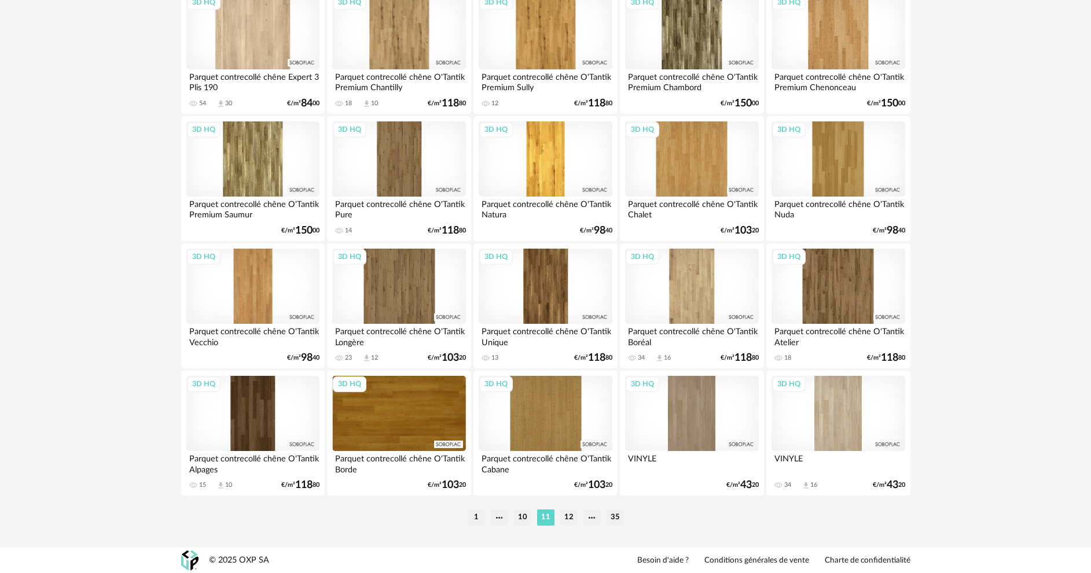
scroll to position [2282, 0]
click at [567, 513] on li "12" at bounding box center [568, 517] width 17 height 16
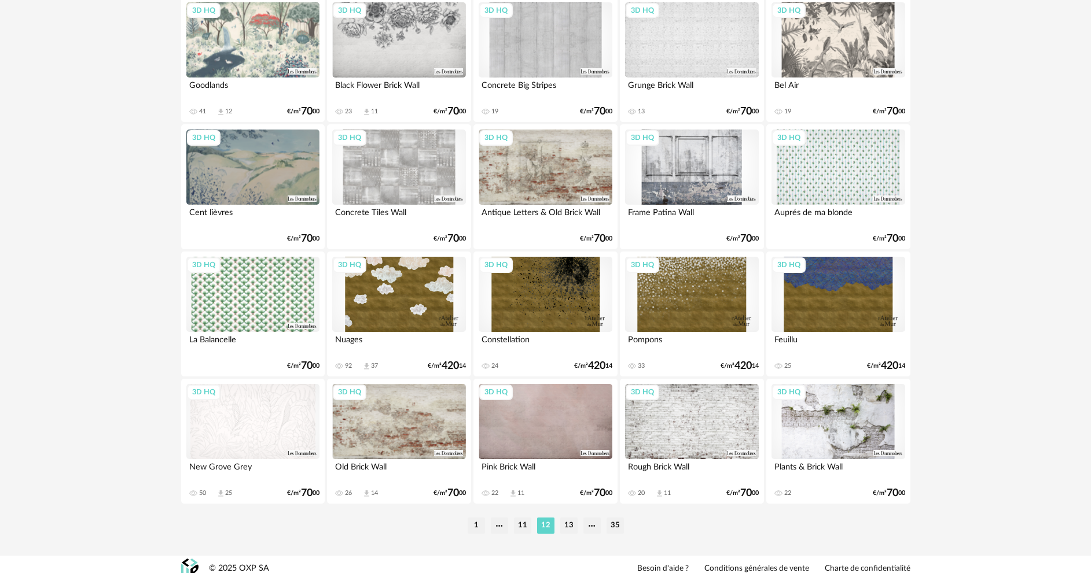
scroll to position [2282, 0]
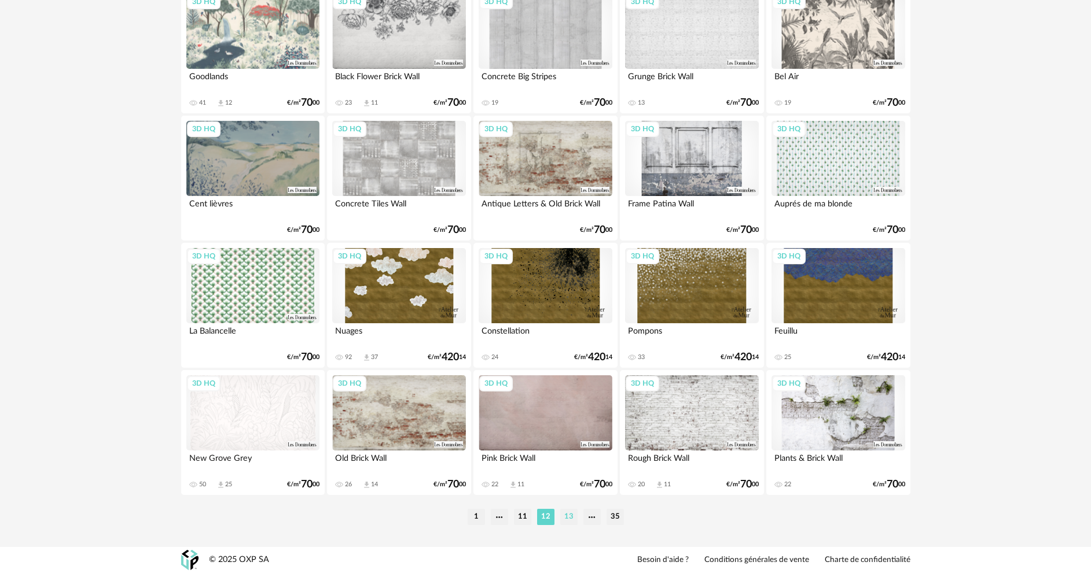
click at [570, 518] on li "13" at bounding box center [568, 517] width 17 height 16
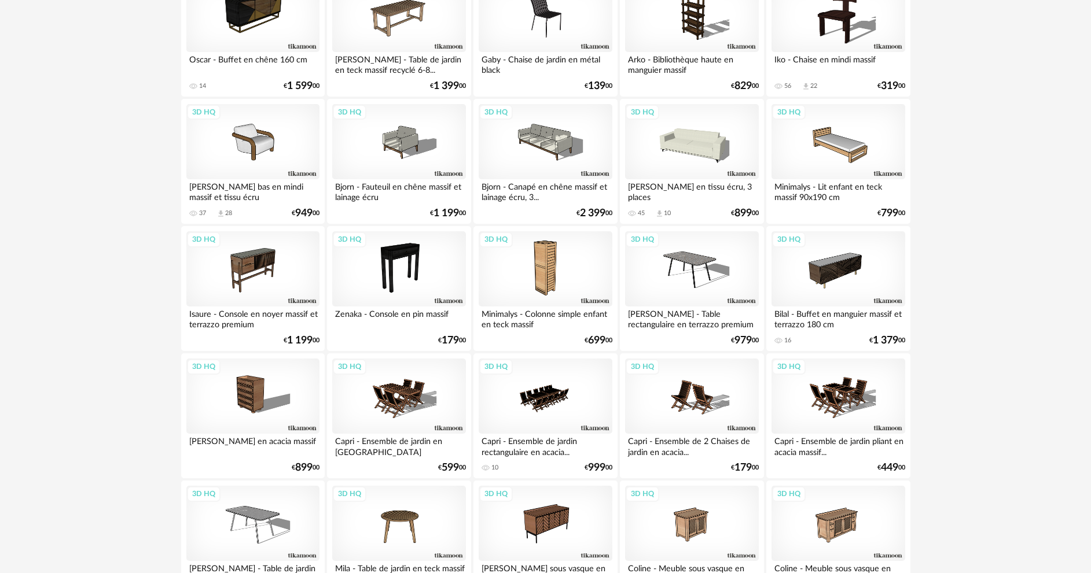
scroll to position [2282, 0]
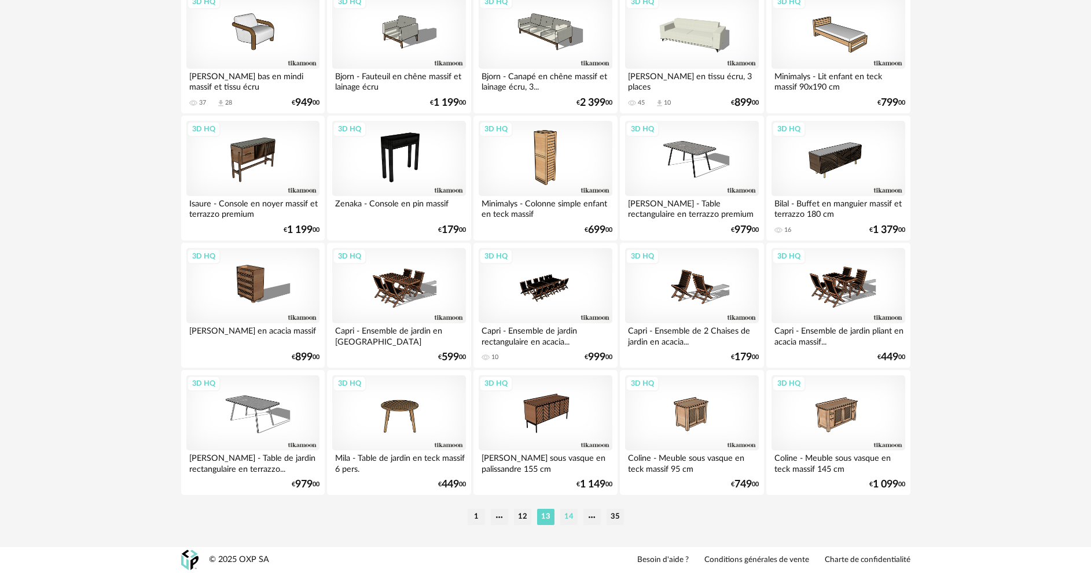
click at [566, 511] on li "14" at bounding box center [568, 517] width 17 height 16
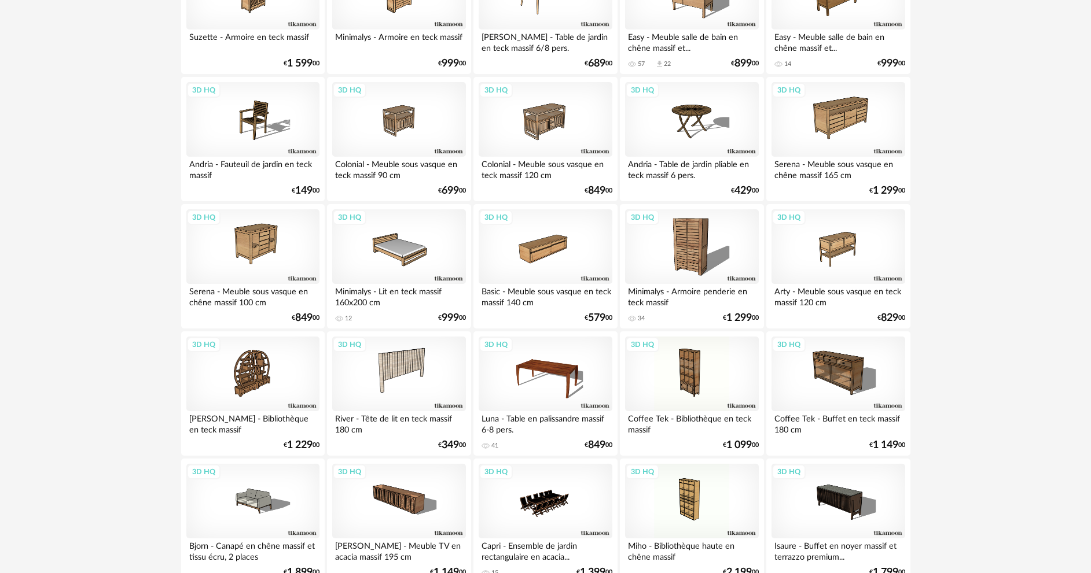
scroll to position [1562, 0]
